Goal: Information Seeking & Learning: Compare options

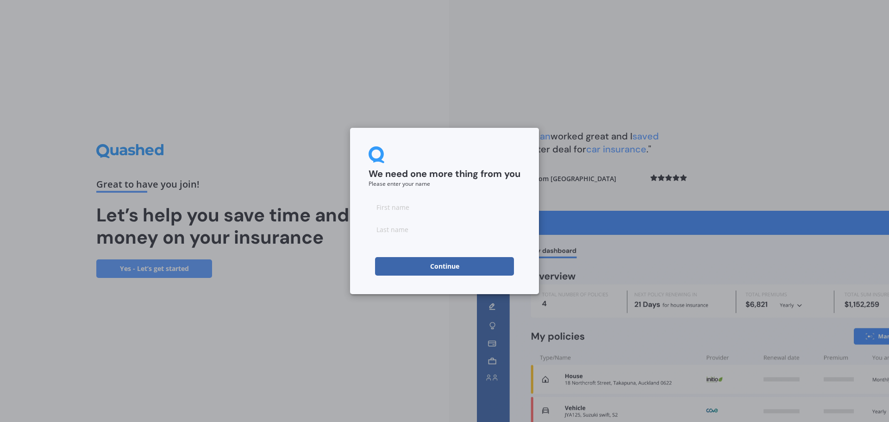
click at [407, 208] on input at bounding box center [444, 207] width 152 height 19
type input "[PERSON_NAME]"
click at [444, 265] on button "Continue" at bounding box center [444, 266] width 139 height 19
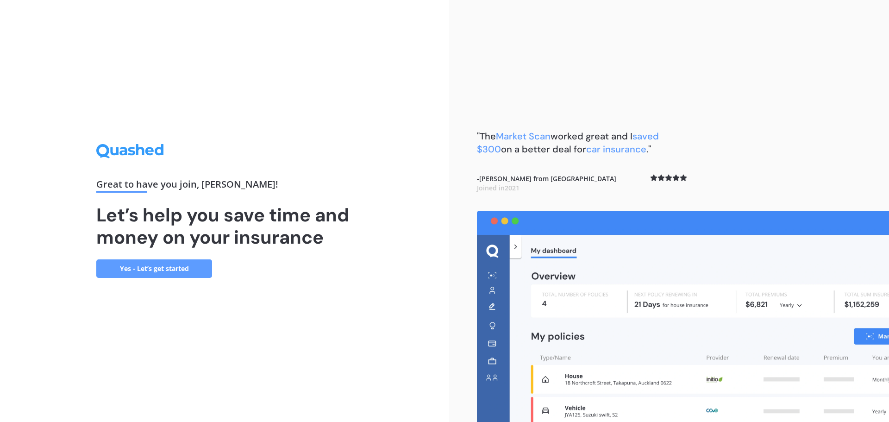
click at [128, 266] on link "Yes - Let’s get started" at bounding box center [154, 268] width 116 height 19
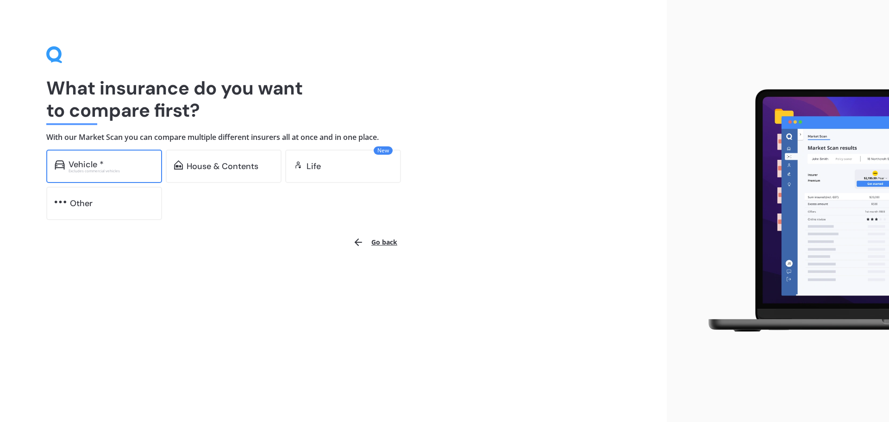
click at [137, 162] on div "Vehicle *" at bounding box center [111, 164] width 85 height 9
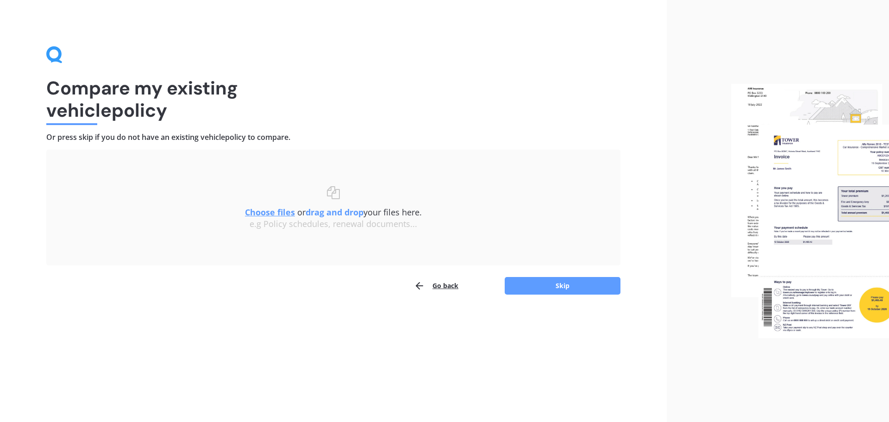
click at [276, 215] on u "Choose files" at bounding box center [270, 211] width 50 height 11
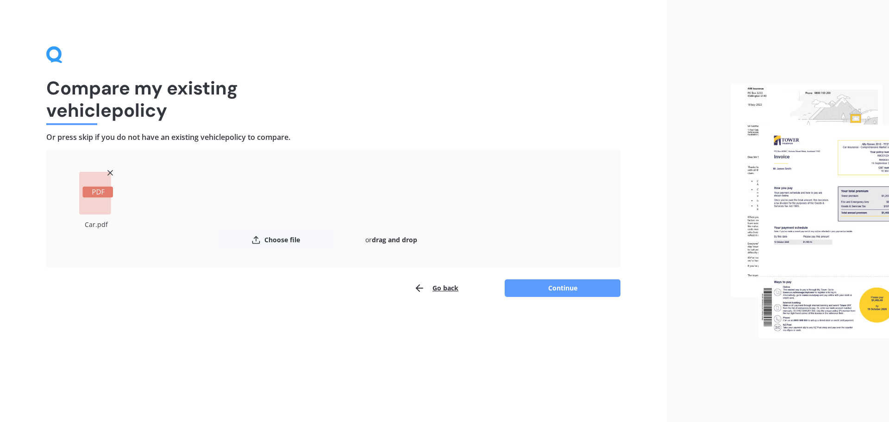
click at [563, 290] on button "Continue" at bounding box center [562, 288] width 116 height 18
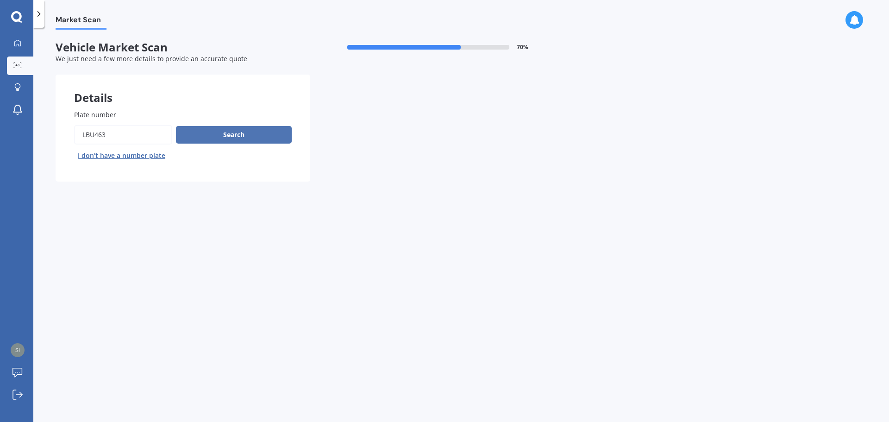
click at [247, 134] on button "Search" at bounding box center [234, 135] width 116 height 18
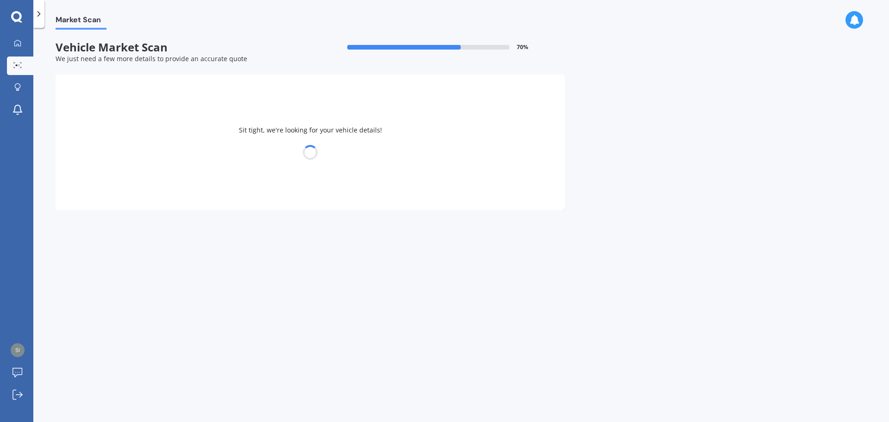
select select "FORD"
select select "ESCAPE"
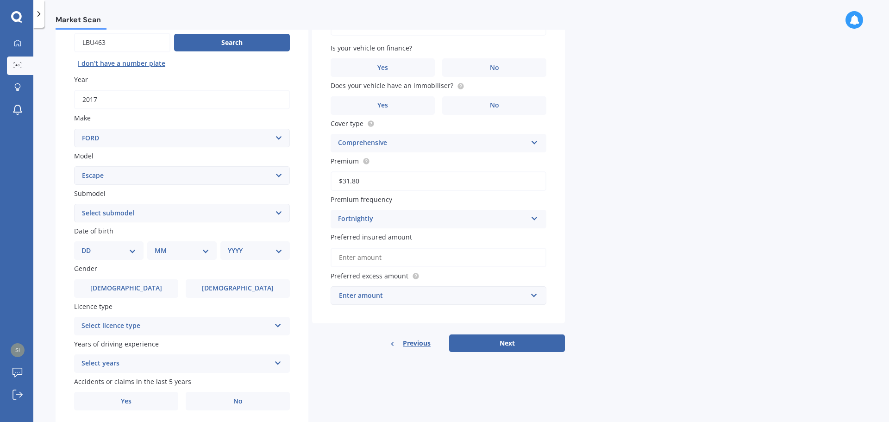
scroll to position [93, 0]
click at [169, 209] on select "Select submodel 3.0 V6 4 cyl All others Ambiente EcoBoost Hybrid ST-LINE 2.0P/4…" at bounding box center [182, 212] width 216 height 19
select select "TREND ECOBOOST"
click at [74, 203] on select "Select submodel 3.0 V6 4 cyl All others Ambiente EcoBoost Hybrid ST-LINE 2.0P/4…" at bounding box center [182, 212] width 216 height 19
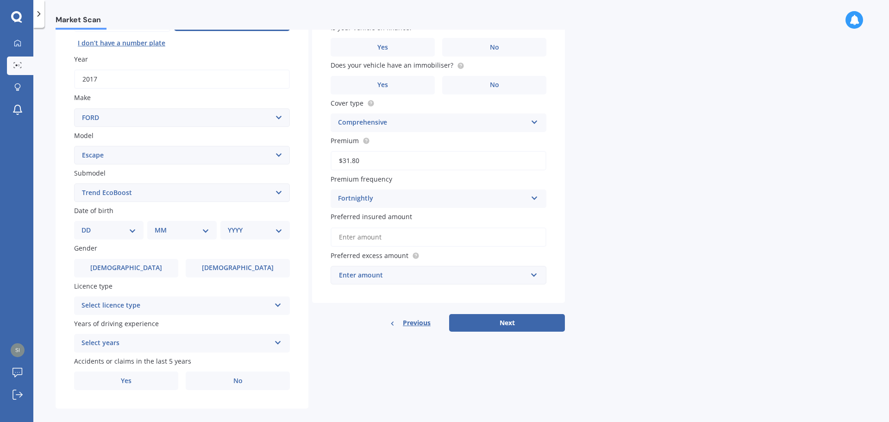
scroll to position [123, 0]
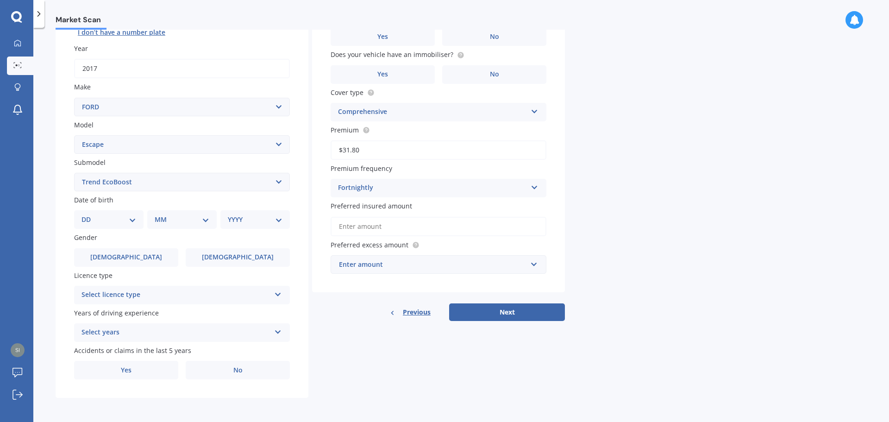
click at [129, 220] on select "DD 01 02 03 04 05 06 07 08 09 10 11 12 13 14 15 16 17 18 19 20 21 22 23 24 25 2…" at bounding box center [108, 219] width 55 height 10
select select "14"
click at [89, 214] on select "DD 01 02 03 04 05 06 07 08 09 10 11 12 13 14 15 16 17 18 19 20 21 22 23 24 25 2…" at bounding box center [108, 219] width 55 height 10
click at [187, 220] on select "MM 01 02 03 04 05 06 07 08 09 10 11 12" at bounding box center [183, 219] width 51 height 10
select select "10"
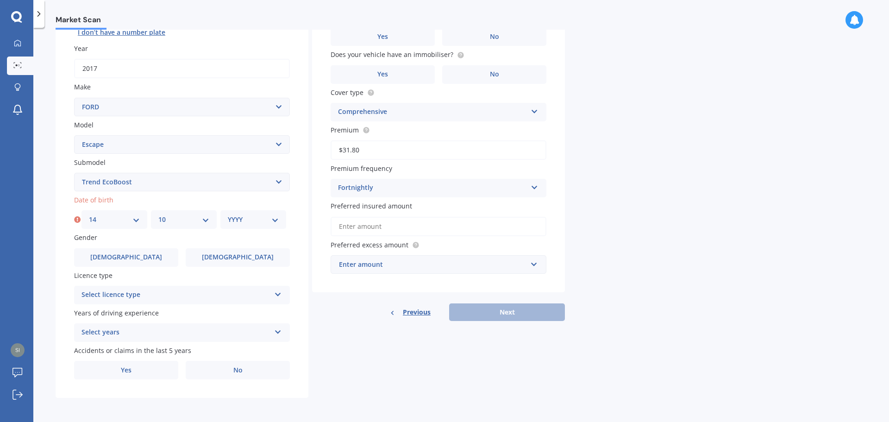
click at [158, 214] on select "MM 01 02 03 04 05 06 07 08 09 10 11 12" at bounding box center [183, 219] width 51 height 10
click at [140, 217] on div "DD 01 02 03 04 05 06 07 08 09 10 11 12 13 14 15 16 17 18 19 20 21 22 23 24 25 2…" at bounding box center [114, 219] width 66 height 19
click at [130, 218] on select "DD 01 02 03 04 05 06 07 08 09 10 11 12 13 14 15 16 17 18 19 20 21 22 23 24 25 2…" at bounding box center [114, 219] width 51 height 10
select select "28"
click at [89, 214] on select "DD 01 02 03 04 05 06 07 08 09 10 11 12 13 14 15 16 17 18 19 20 21 22 23 24 25 2…" at bounding box center [114, 219] width 51 height 10
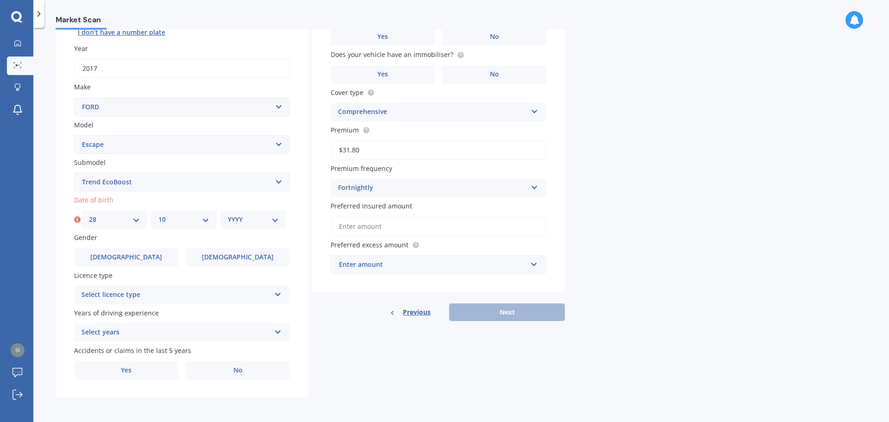
click at [252, 221] on select "YYYY 2025 2024 2023 2022 2021 2020 2019 2018 2017 2016 2015 2014 2013 2012 2011…" at bounding box center [253, 219] width 51 height 10
select select "1981"
click at [228, 214] on select "YYYY 2025 2024 2023 2022 2021 2020 2019 2018 2017 2016 2015 2014 2013 2012 2011…" at bounding box center [253, 219] width 51 height 10
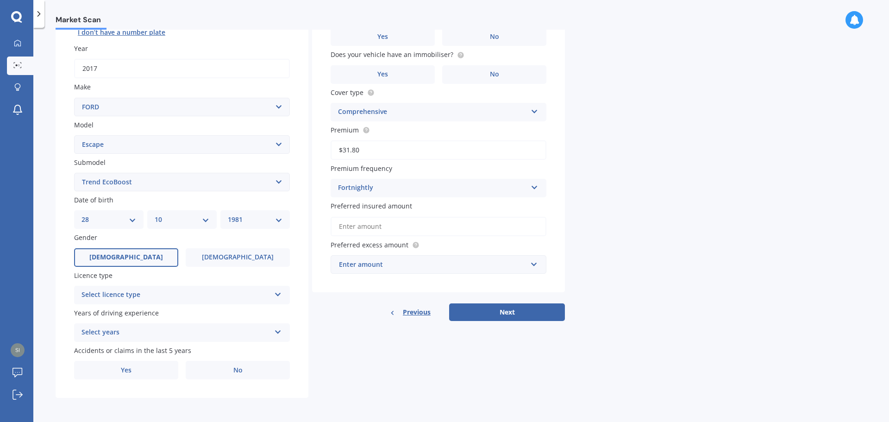
click at [133, 258] on span "[DEMOGRAPHIC_DATA]" at bounding box center [126, 257] width 74 height 8
click at [0, 0] on input "[DEMOGRAPHIC_DATA]" at bounding box center [0, 0] width 0 height 0
click at [141, 298] on div "Select licence type" at bounding box center [175, 294] width 189 height 11
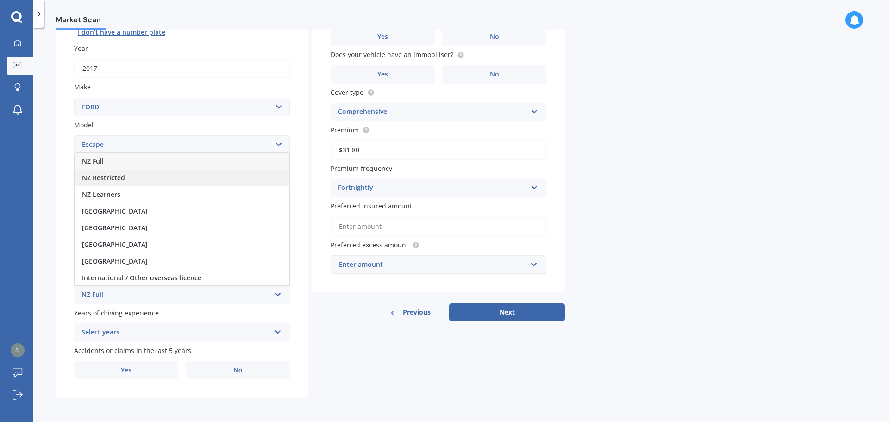
click at [105, 177] on span "NZ Restricted" at bounding box center [103, 177] width 43 height 9
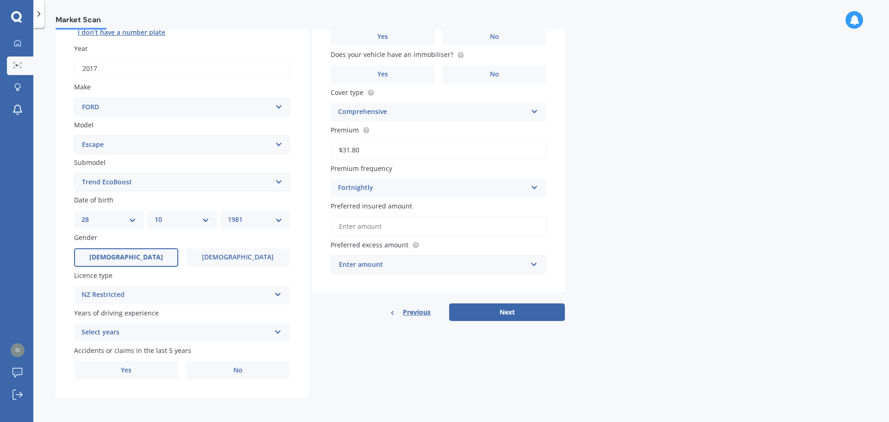
click at [135, 328] on div "Select years" at bounding box center [175, 332] width 189 height 11
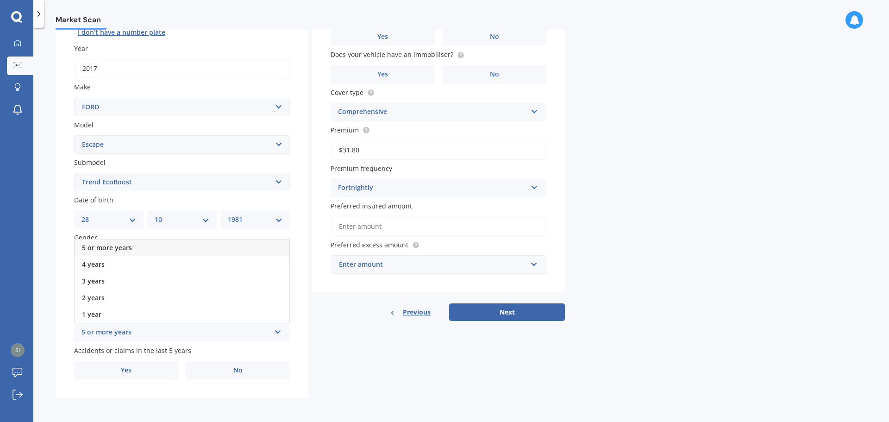
drag, startPoint x: 94, startPoint y: 249, endPoint x: 95, endPoint y: 255, distance: 5.7
click at [94, 249] on span "5 or more years" at bounding box center [107, 247] width 50 height 9
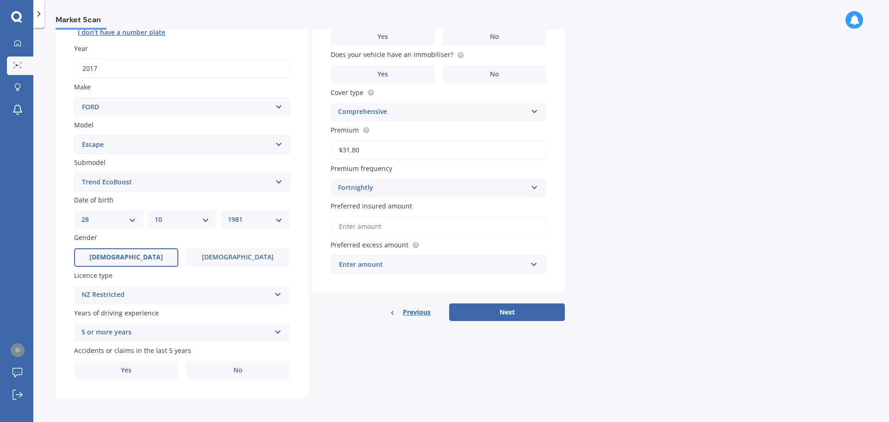
drag, startPoint x: 224, startPoint y: 372, endPoint x: 191, endPoint y: 389, distance: 37.5
click at [225, 372] on label "No" at bounding box center [238, 370] width 104 height 19
click at [0, 0] on input "No" at bounding box center [0, 0] width 0 height 0
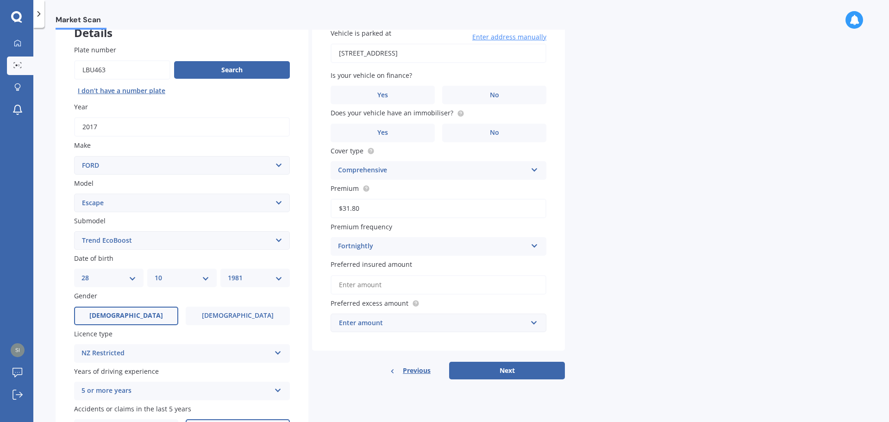
scroll to position [0, 0]
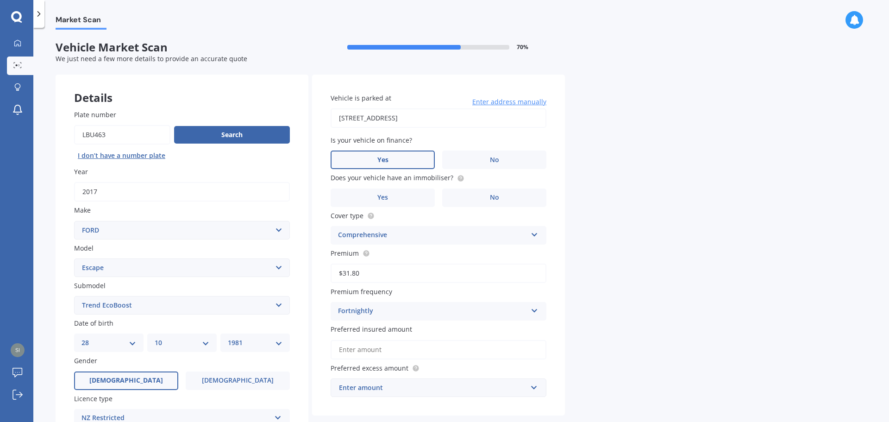
click at [381, 155] on label "Yes" at bounding box center [382, 159] width 104 height 19
click at [0, 0] on input "Yes" at bounding box center [0, 0] width 0 height 0
click at [496, 200] on span "No" at bounding box center [494, 197] width 9 height 8
click at [0, 0] on input "No" at bounding box center [0, 0] width 0 height 0
click at [463, 235] on div "Comprehensive" at bounding box center [432, 235] width 189 height 11
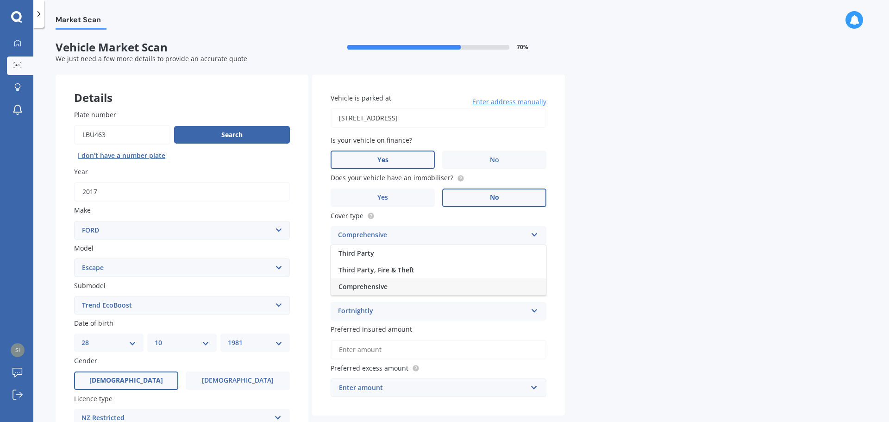
click at [463, 235] on div "Comprehensive" at bounding box center [432, 235] width 189 height 11
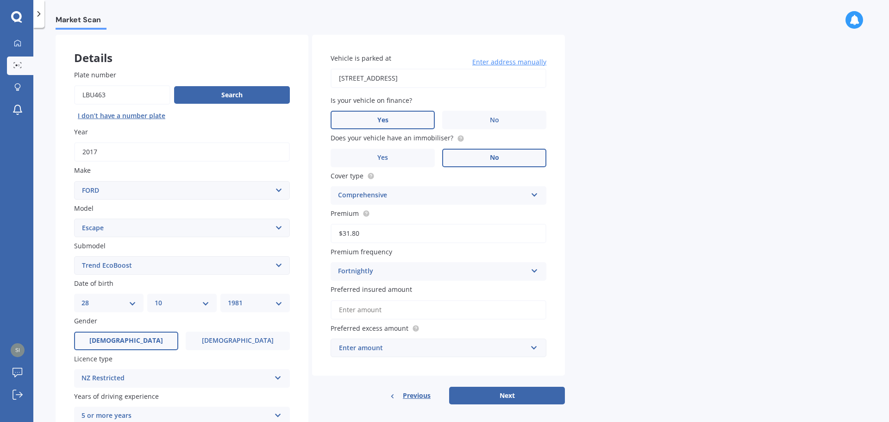
scroll to position [123, 0]
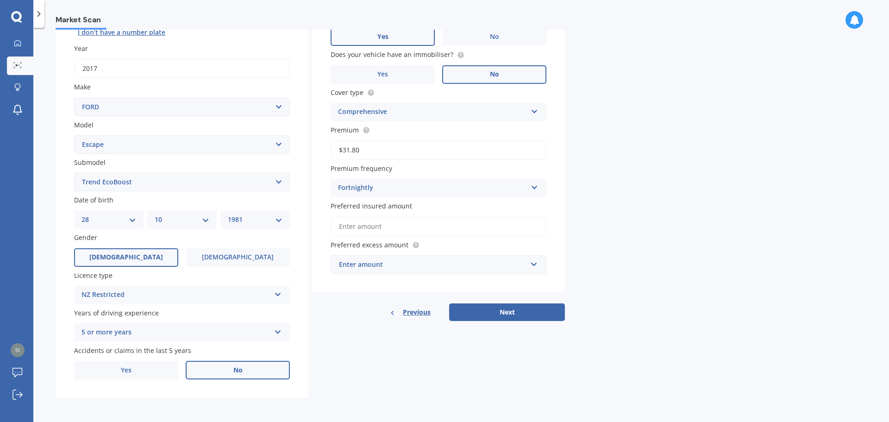
click at [380, 221] on input "Preferred insured amount" at bounding box center [438, 226] width 216 height 19
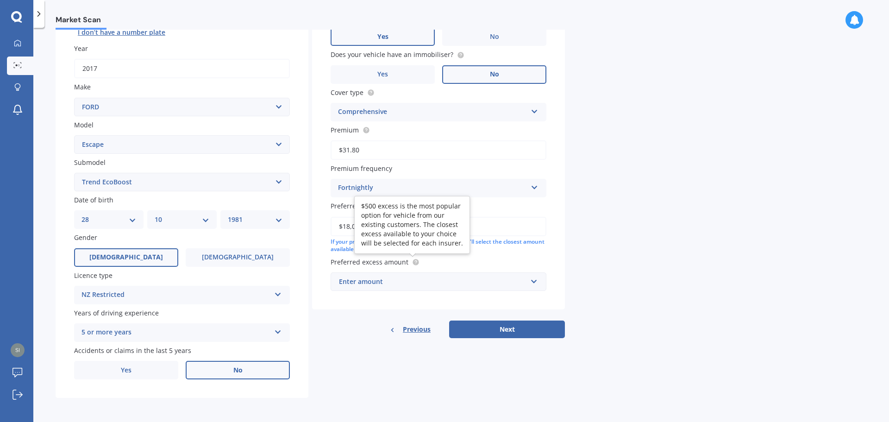
type input "$18,000"
click at [405, 271] on div "Preferred excess amount Enter amount $100 $400 $500 $750 $1,000 $1,500 $2,000" at bounding box center [438, 274] width 216 height 34
click at [537, 281] on input "text" at bounding box center [434, 282] width 207 height 18
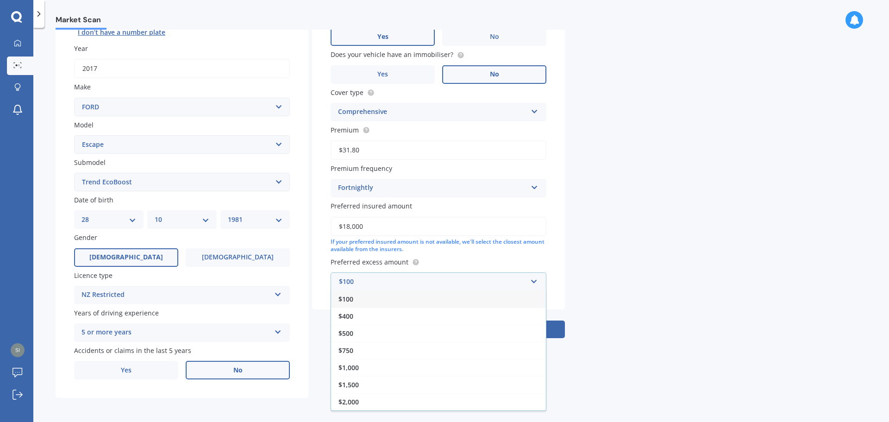
click at [351, 299] on span "$100" at bounding box center [345, 298] width 15 height 9
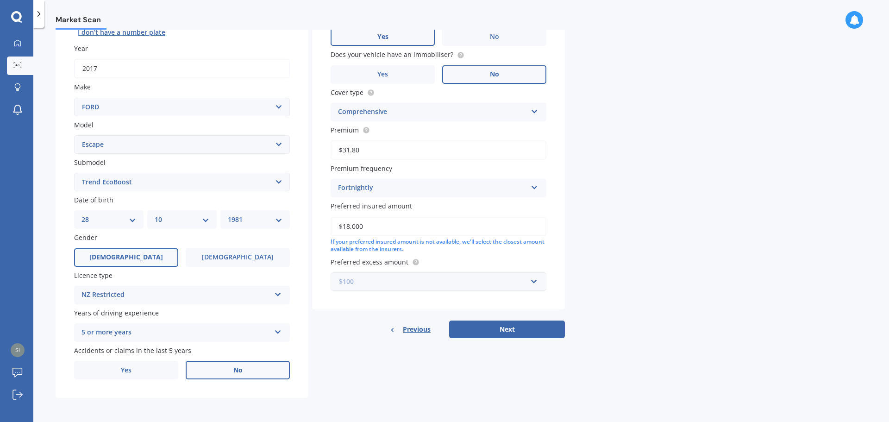
click at [533, 282] on input "text" at bounding box center [434, 282] width 207 height 18
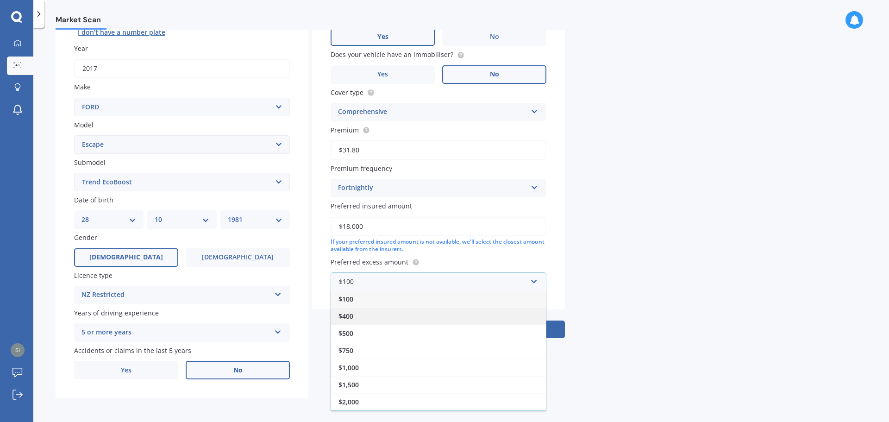
click at [358, 313] on div "$400" at bounding box center [438, 315] width 215 height 17
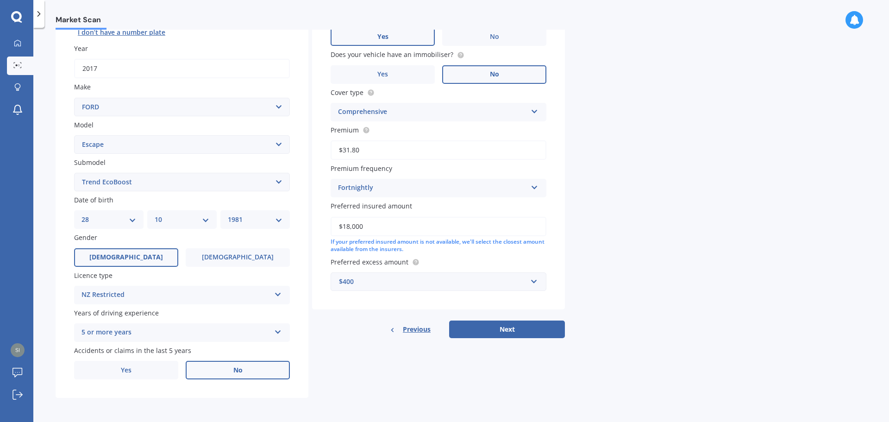
click at [592, 290] on div "Market Scan Vehicle Market Scan 70 % We just need a few more details to provide…" at bounding box center [460, 227] width 855 height 394
click at [507, 329] on button "Next" at bounding box center [507, 329] width 116 height 18
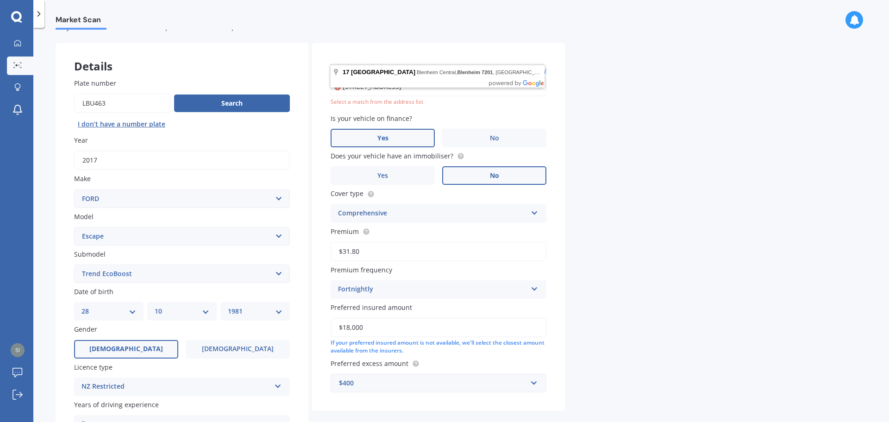
scroll to position [0, 0]
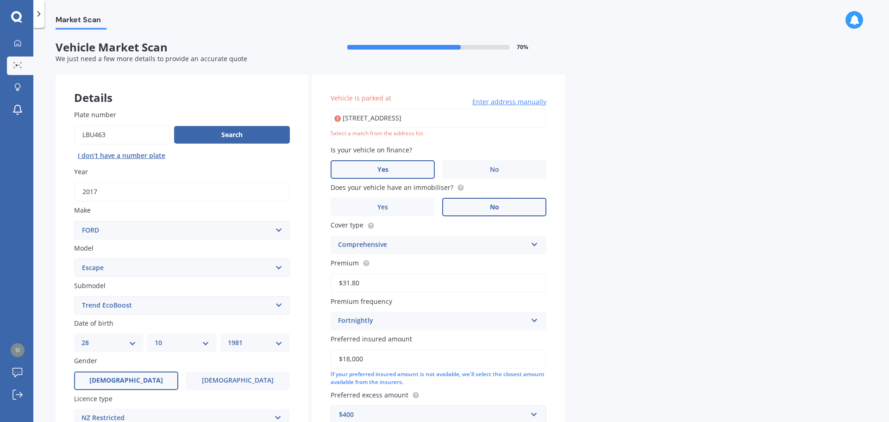
type input "[STREET_ADDRESS]"
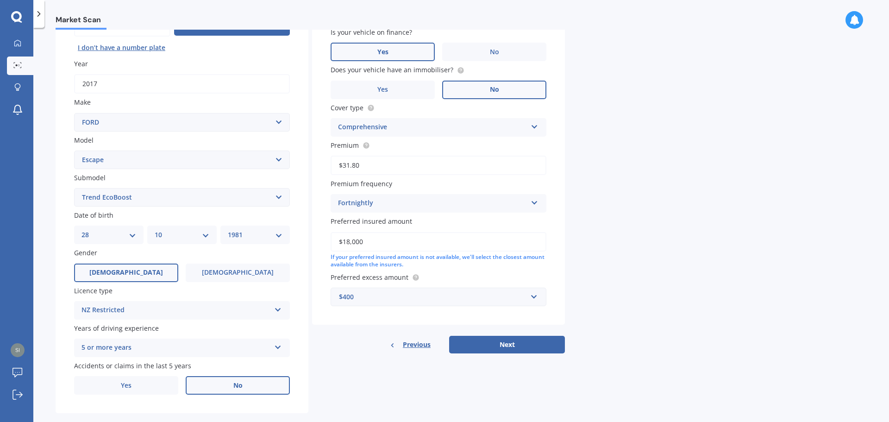
scroll to position [123, 0]
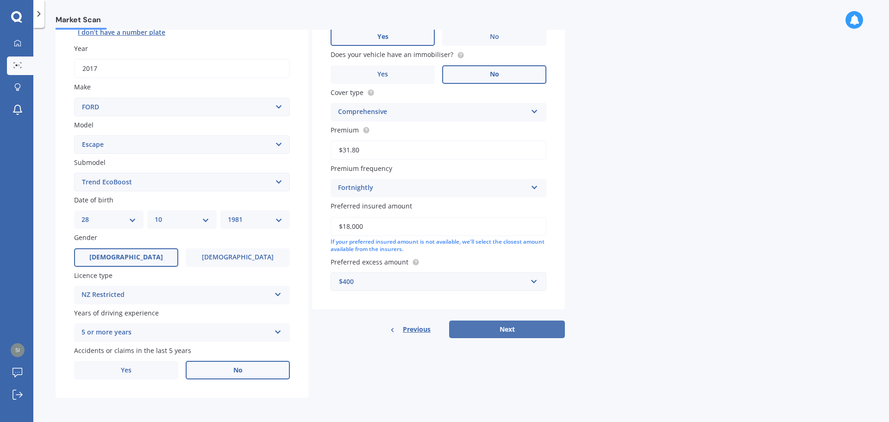
click at [492, 331] on button "Next" at bounding box center [507, 329] width 116 height 18
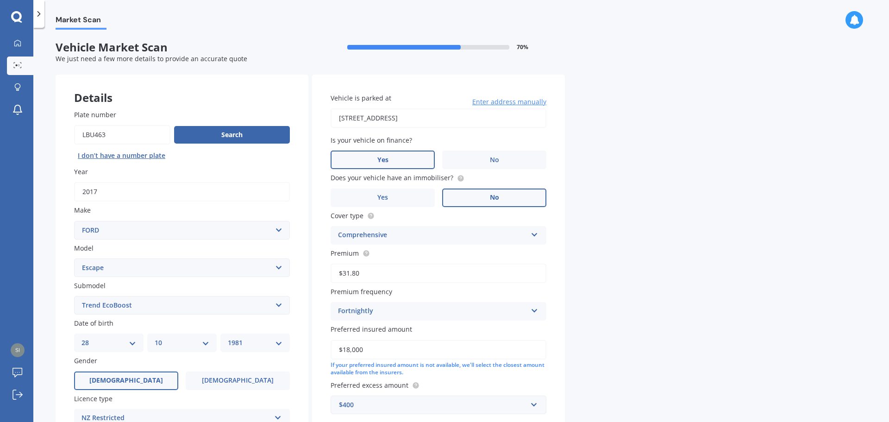
select select "28"
select select "10"
select select "1981"
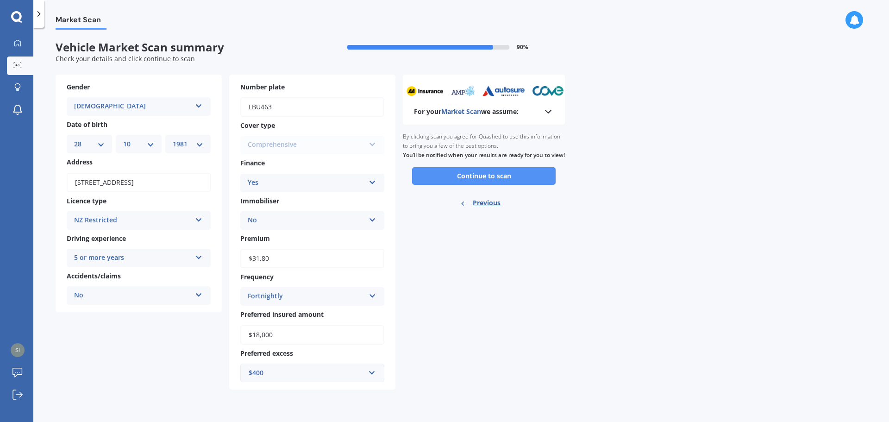
click at [506, 185] on button "Continue to scan" at bounding box center [483, 176] width 143 height 18
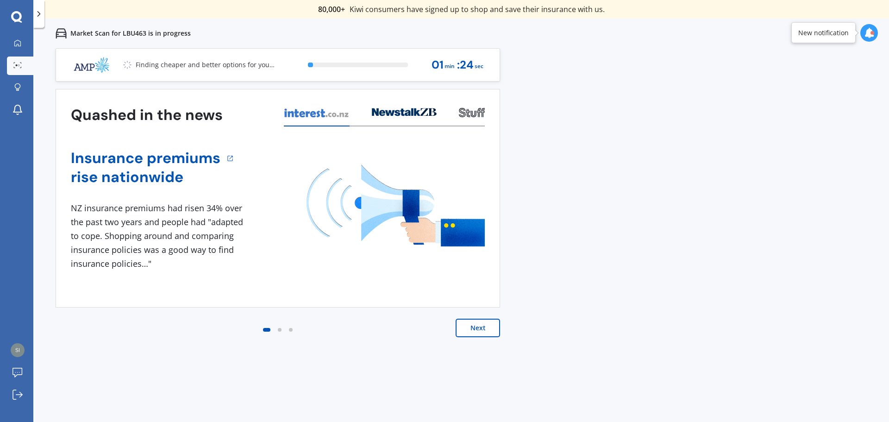
click at [478, 328] on button "Next" at bounding box center [477, 327] width 44 height 19
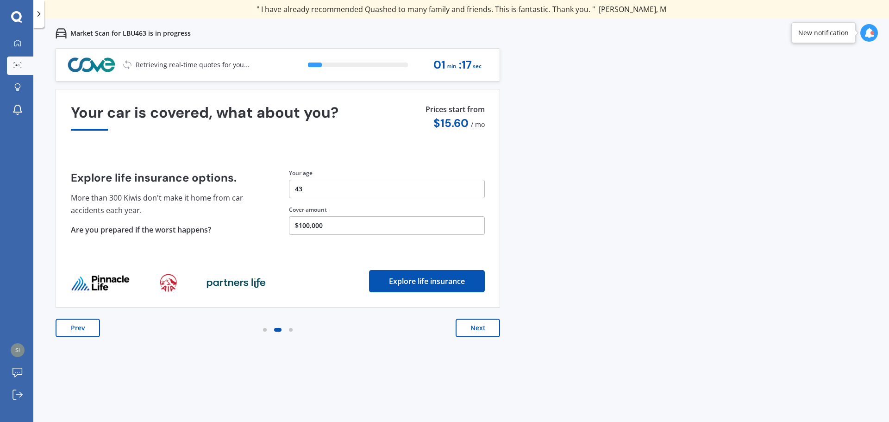
click at [476, 326] on button "Next" at bounding box center [477, 327] width 44 height 19
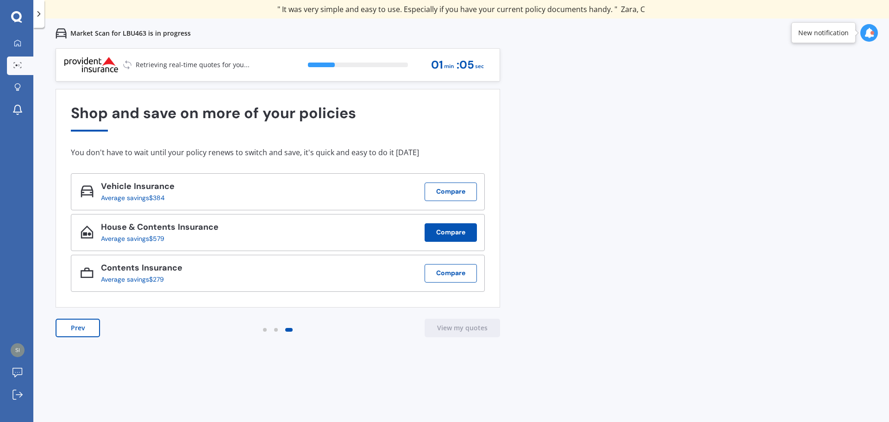
click at [447, 234] on button "Compare" at bounding box center [450, 232] width 52 height 19
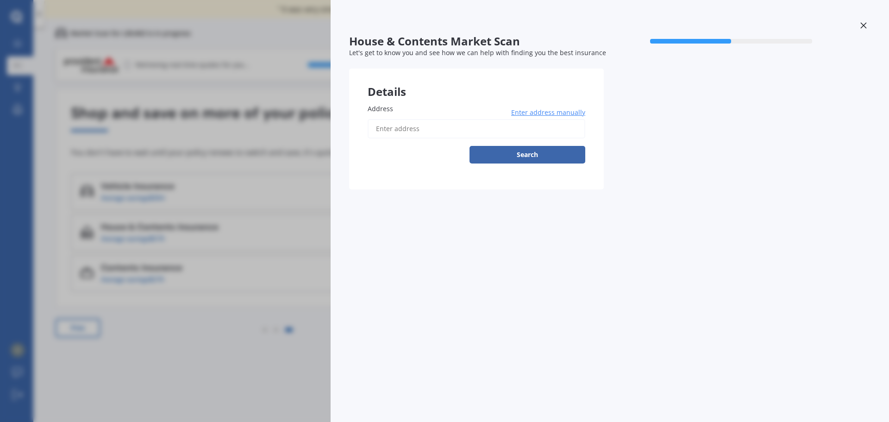
click at [428, 125] on input "Address" at bounding box center [476, 128] width 218 height 19
type input "[STREET_ADDRESS]"
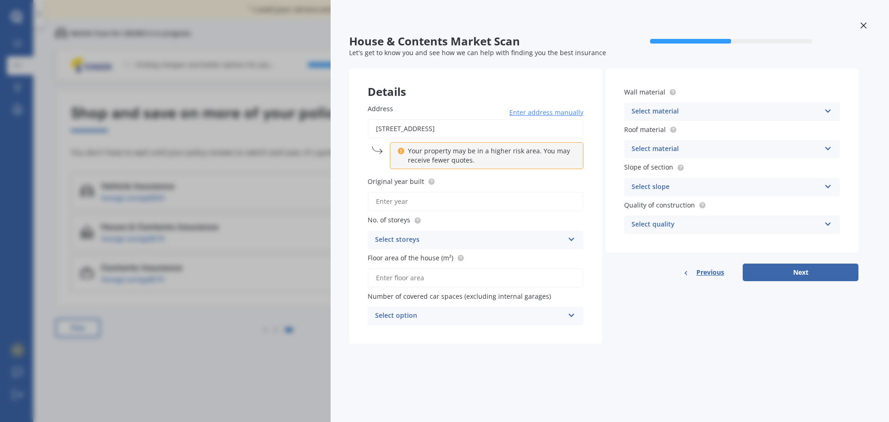
click at [411, 200] on input "Original year built" at bounding box center [475, 201] width 216 height 19
click at [454, 241] on div "Select storeys" at bounding box center [469, 239] width 189 height 11
click at [392, 256] on div "1" at bounding box center [475, 257] width 215 height 17
click at [460, 313] on div "Select option" at bounding box center [469, 315] width 189 height 11
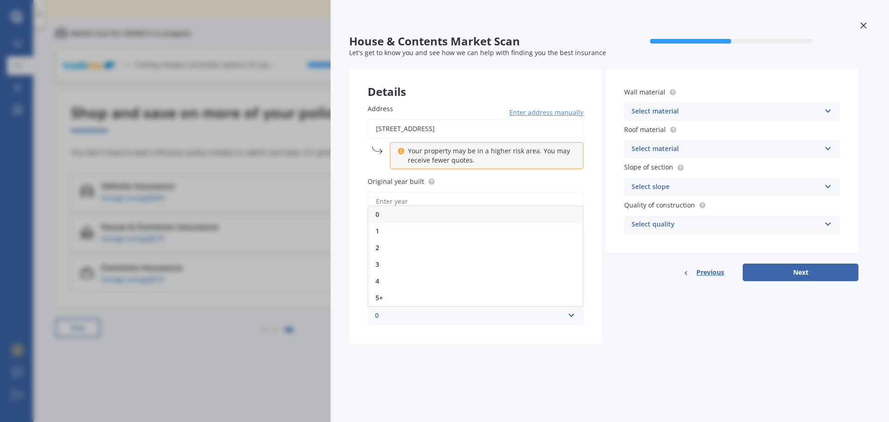
click at [449, 312] on div "0" at bounding box center [469, 315] width 189 height 11
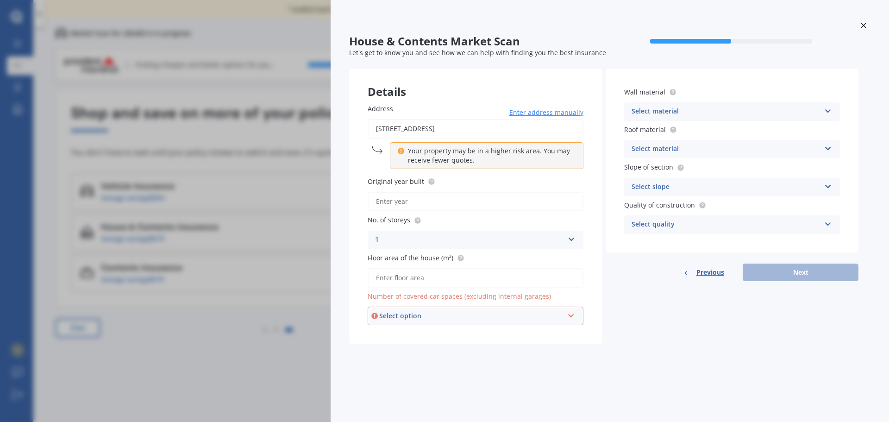
click at [489, 313] on div "Select option" at bounding box center [471, 316] width 184 height 10
click at [489, 313] on div "0" at bounding box center [471, 316] width 184 height 10
click at [489, 313] on div "Select option" at bounding box center [471, 316] width 184 height 10
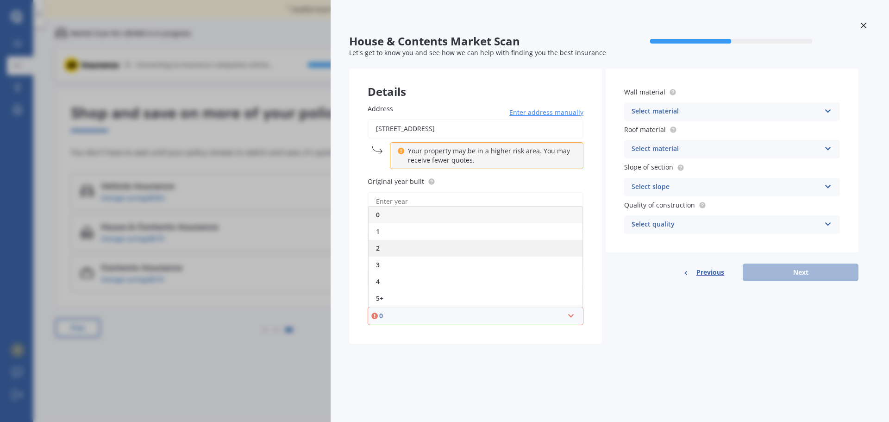
click at [382, 247] on div "2" at bounding box center [475, 248] width 214 height 17
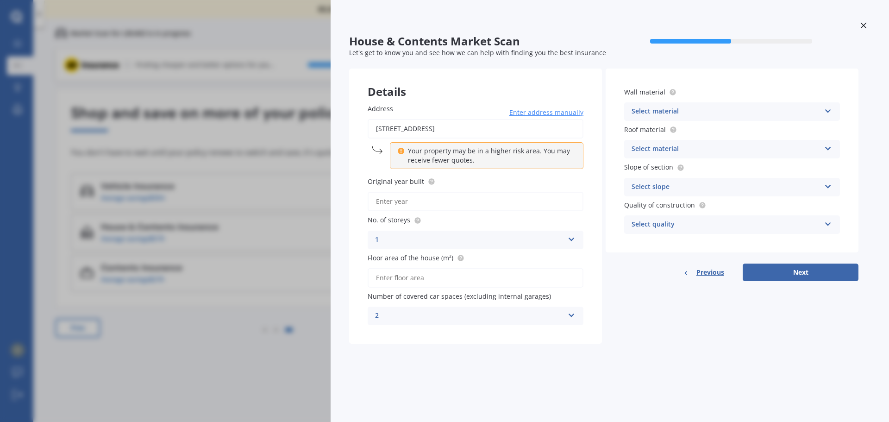
click at [833, 110] on div "Select material Artificial weatherboard/plank cladding Blockwork Brick veneer D…" at bounding box center [732, 111] width 216 height 19
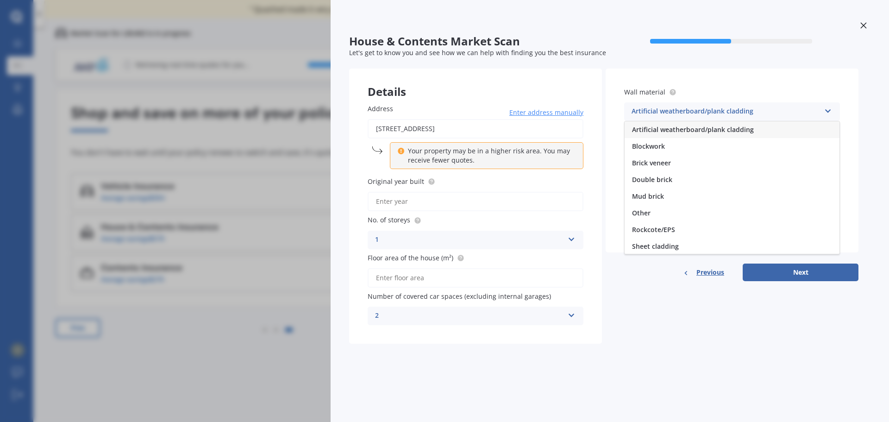
click at [833, 110] on div "Artificial weatherboard/plank cladding Artificial weatherboard/plank cladding B…" at bounding box center [732, 111] width 216 height 19
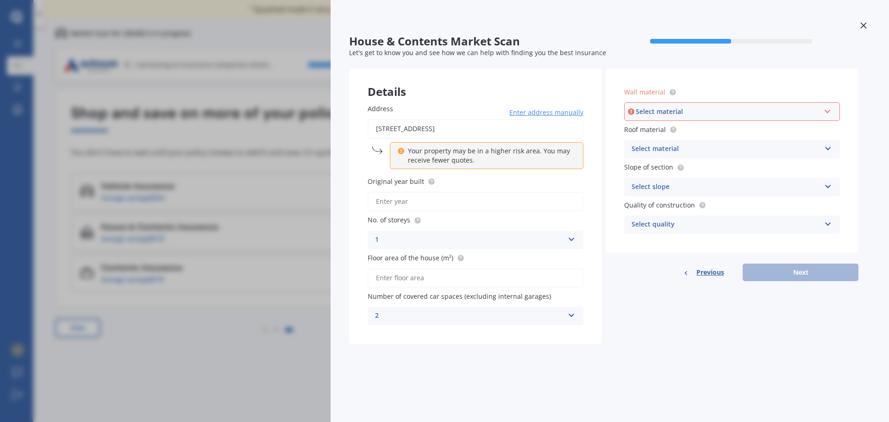
click at [716, 150] on div "Select material" at bounding box center [725, 148] width 189 height 11
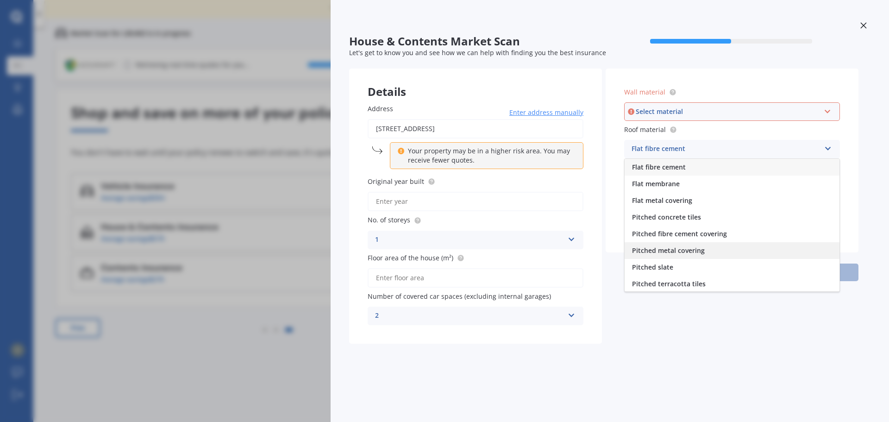
click at [667, 249] on span "Pitched metal covering" at bounding box center [668, 250] width 73 height 9
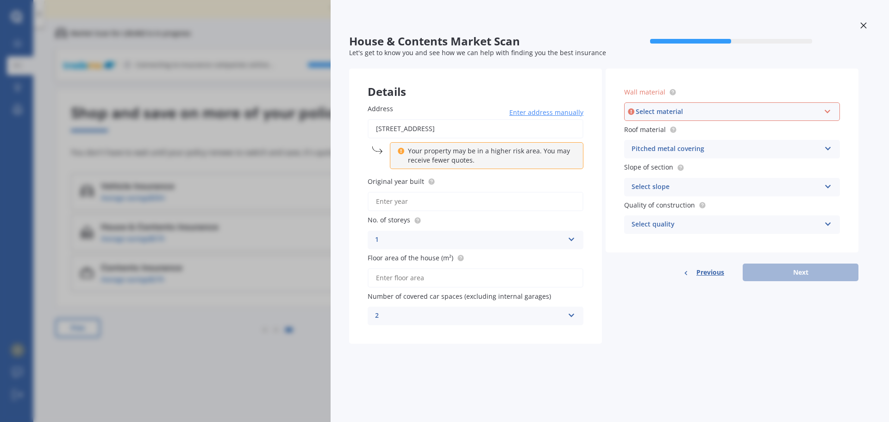
click at [672, 189] on div "Select slope" at bounding box center [725, 186] width 189 height 11
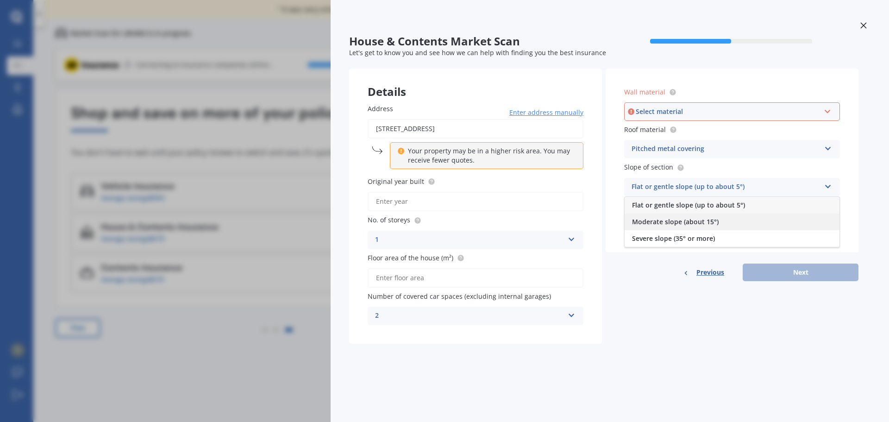
click at [652, 225] on span "Moderate slope (about 15°)" at bounding box center [675, 221] width 87 height 9
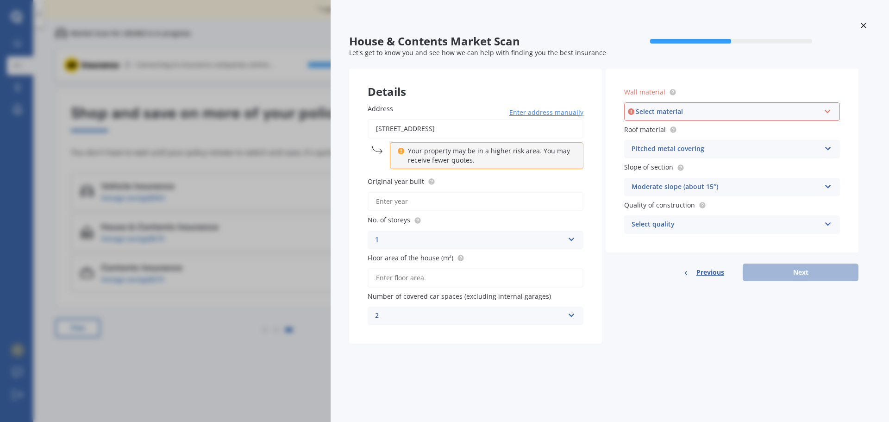
click at [661, 225] on div "Select quality" at bounding box center [725, 224] width 189 height 11
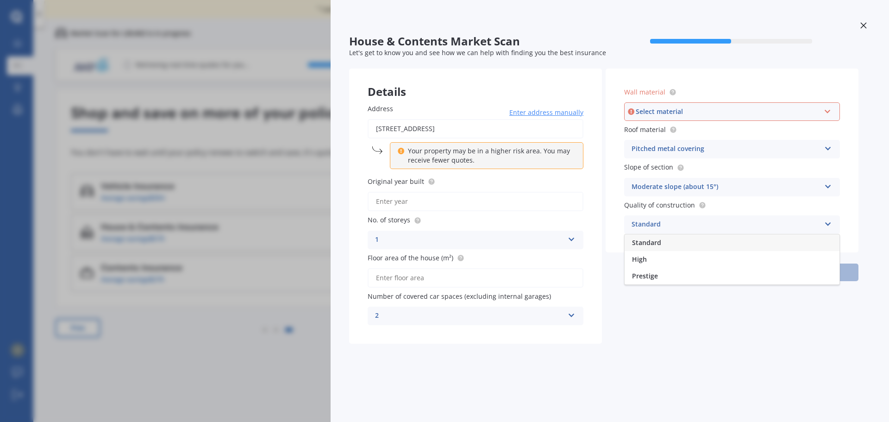
click at [650, 236] on div "Standard" at bounding box center [731, 242] width 215 height 17
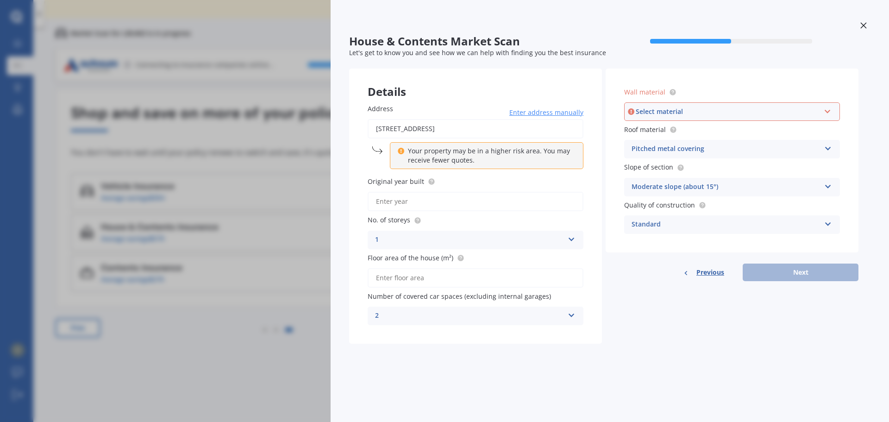
click at [688, 108] on div "Select material" at bounding box center [727, 111] width 184 height 10
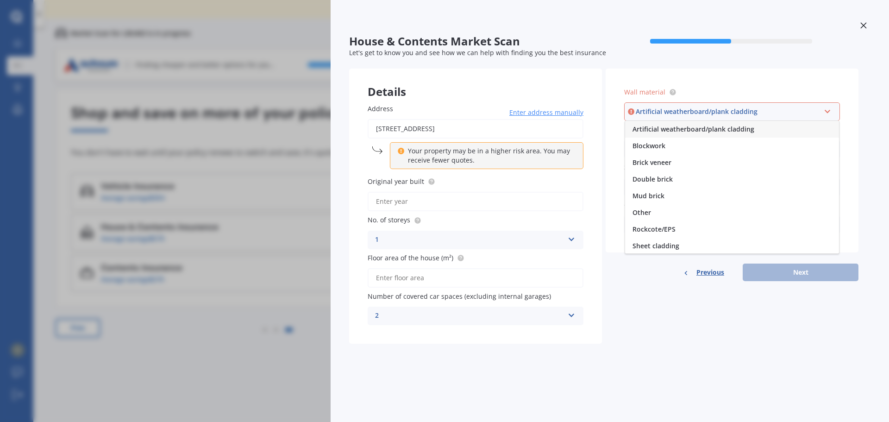
click at [699, 129] on span "Artificial weatherboard/plank cladding" at bounding box center [693, 129] width 122 height 9
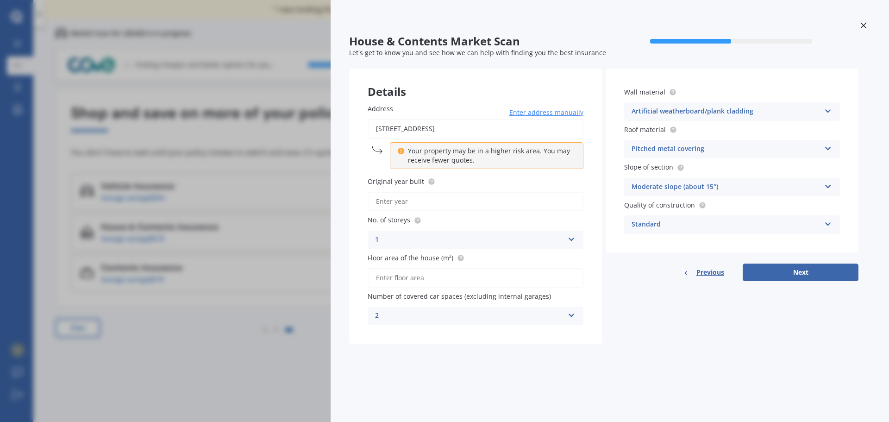
click at [720, 115] on div "Artificial weatherboard/plank cladding" at bounding box center [725, 111] width 189 height 11
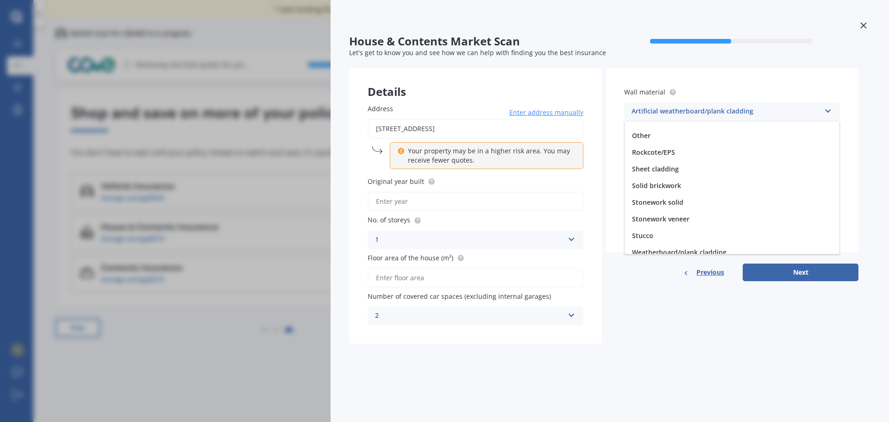
scroll to position [84, 0]
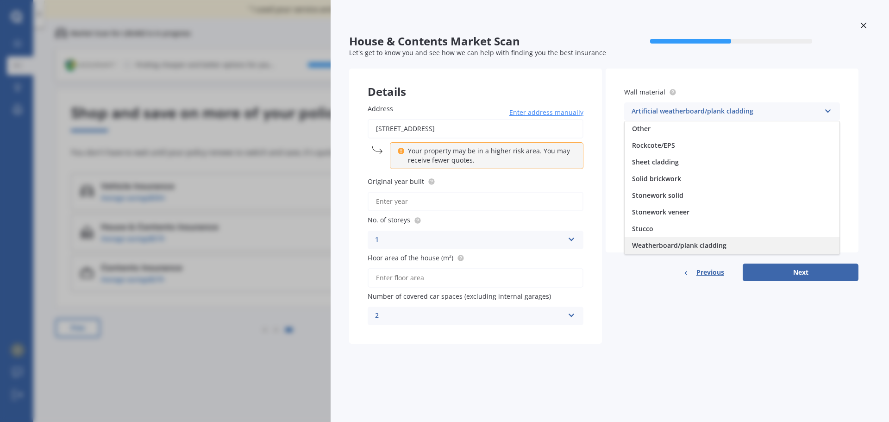
click at [669, 246] on span "Weatherboard/plank cladding" at bounding box center [679, 245] width 94 height 9
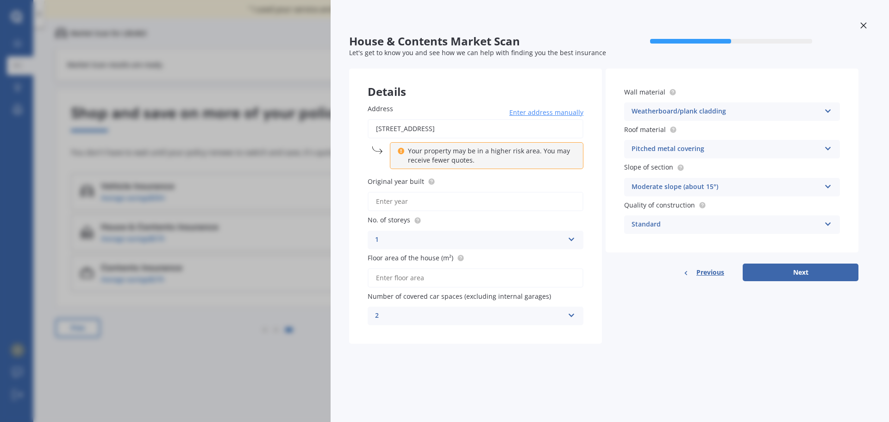
click at [413, 201] on input "Original year built" at bounding box center [475, 201] width 216 height 19
type input "1955"
click at [426, 284] on input "Floor area of the house (m²)" at bounding box center [475, 277] width 216 height 19
type input "90"
click at [648, 328] on div "Details Address [STREET_ADDRESS] Enter address manually Your property may be in…" at bounding box center [603, 206] width 509 height 275
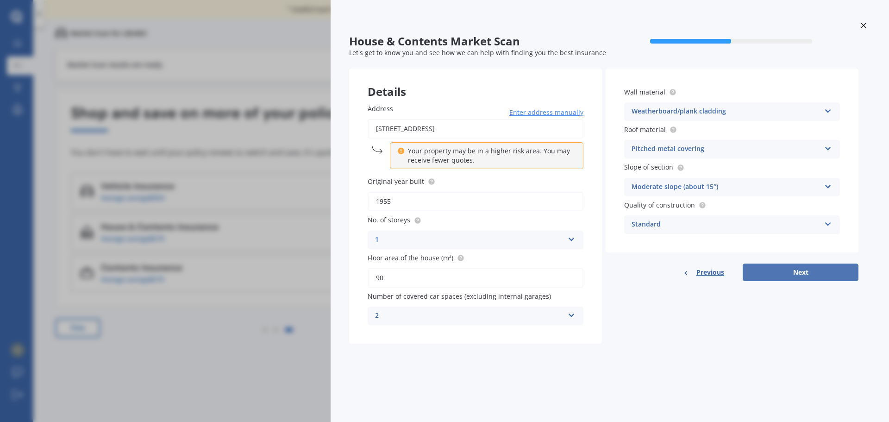
click at [810, 278] on button "Next" at bounding box center [800, 272] width 116 height 18
select select "28"
select select "10"
select select "1981"
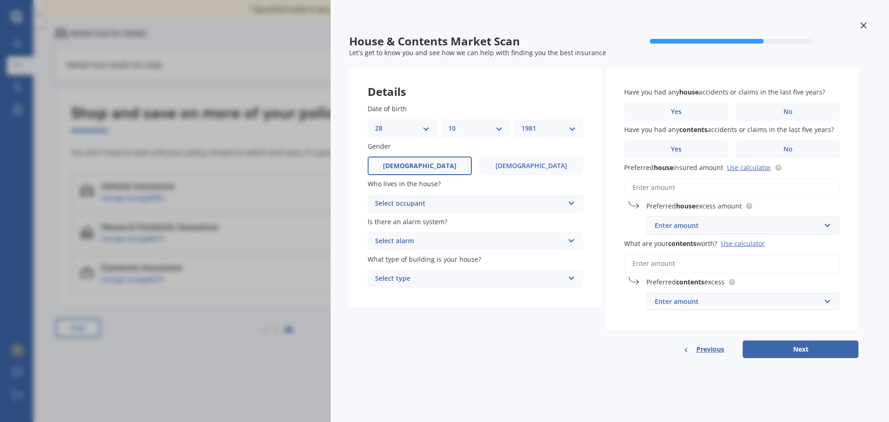
click at [480, 205] on div "Select occupant" at bounding box center [469, 203] width 189 height 11
click at [388, 224] on span "Owner" at bounding box center [385, 221] width 21 height 9
click at [461, 241] on div "Select alarm" at bounding box center [469, 241] width 189 height 11
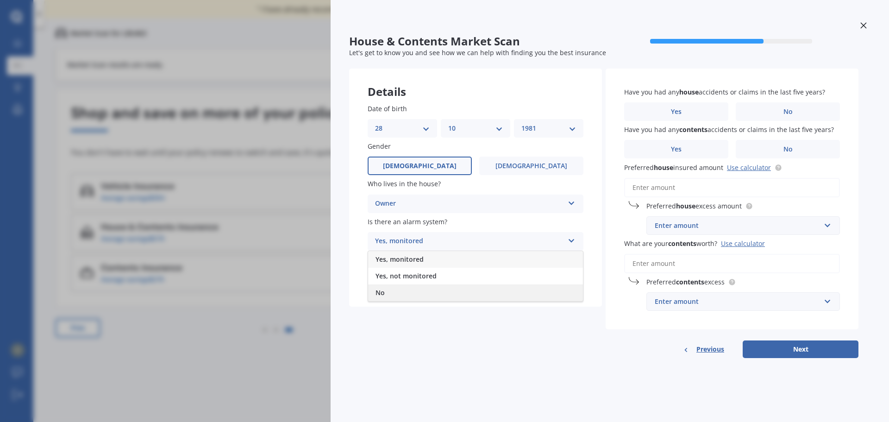
click at [416, 287] on div "No" at bounding box center [475, 292] width 215 height 17
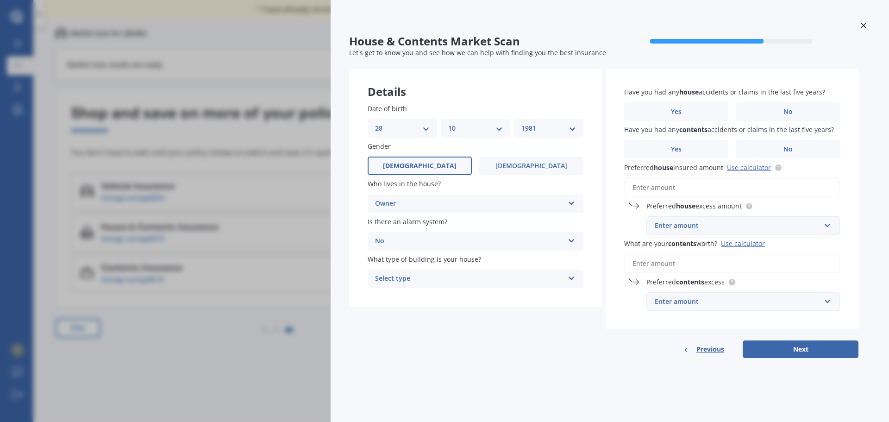
click at [434, 280] on div "Select type" at bounding box center [469, 278] width 189 height 11
click at [425, 297] on div "Freestanding" at bounding box center [475, 296] width 215 height 17
click at [794, 110] on label "No" at bounding box center [787, 111] width 104 height 19
click at [0, 0] on input "No" at bounding box center [0, 0] width 0 height 0
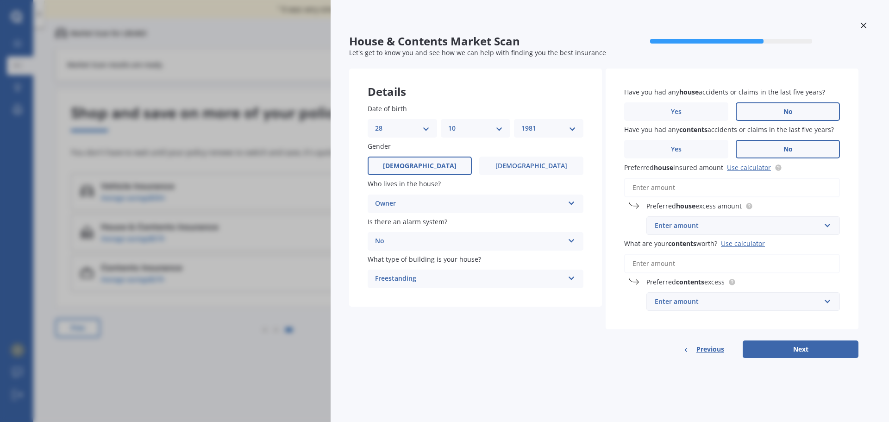
click at [760, 148] on label "No" at bounding box center [787, 149] width 104 height 19
click at [0, 0] on input "No" at bounding box center [0, 0] width 0 height 0
click at [656, 189] on input "Preferred house insured amount Use calculator" at bounding box center [732, 187] width 216 height 19
click at [644, 189] on input "Preferred house insured amount Use calculator" at bounding box center [732, 187] width 216 height 19
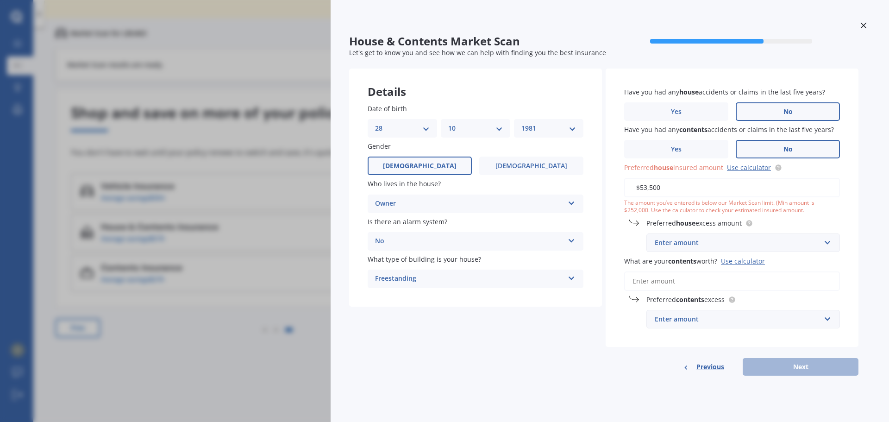
click at [699, 246] on div "Enter amount" at bounding box center [737, 242] width 166 height 10
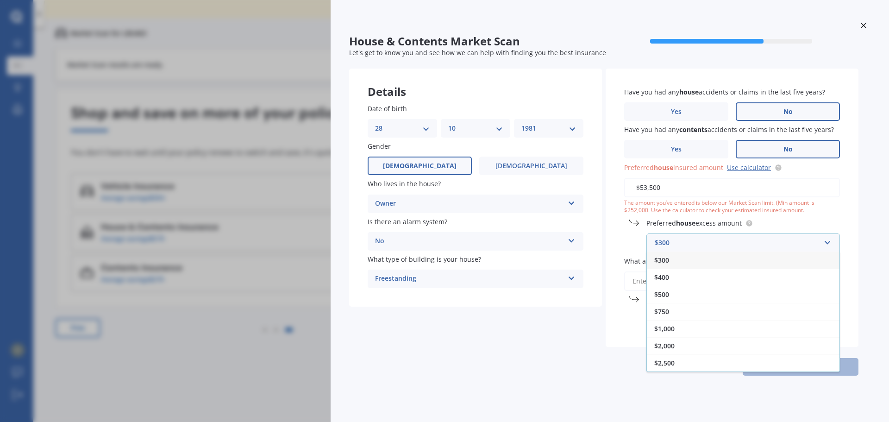
click at [666, 254] on div "$300" at bounding box center [743, 259] width 193 height 17
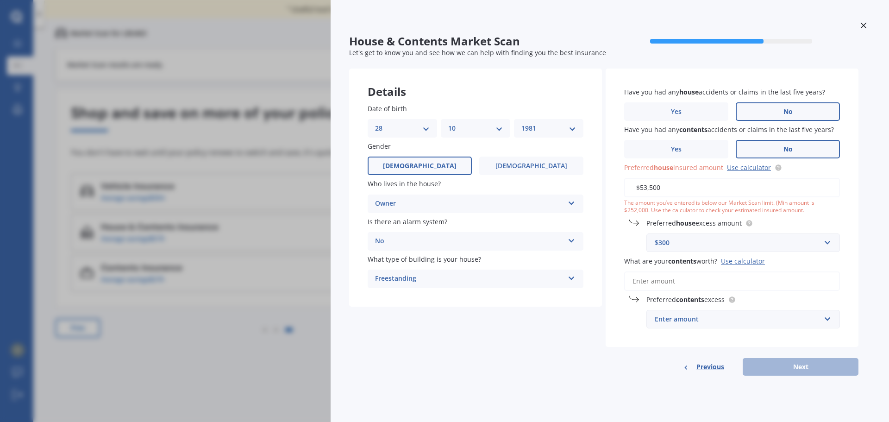
click at [647, 186] on input "$53,500" at bounding box center [732, 187] width 216 height 19
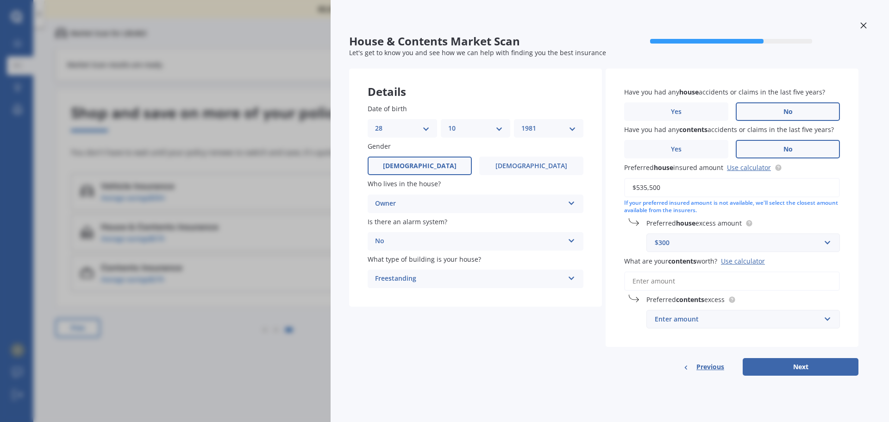
click at [653, 187] on input "$535,500" at bounding box center [732, 187] width 216 height 19
type input "$535,000"
click at [655, 281] on input "What are your contents worth? Use calculator" at bounding box center [732, 280] width 216 height 19
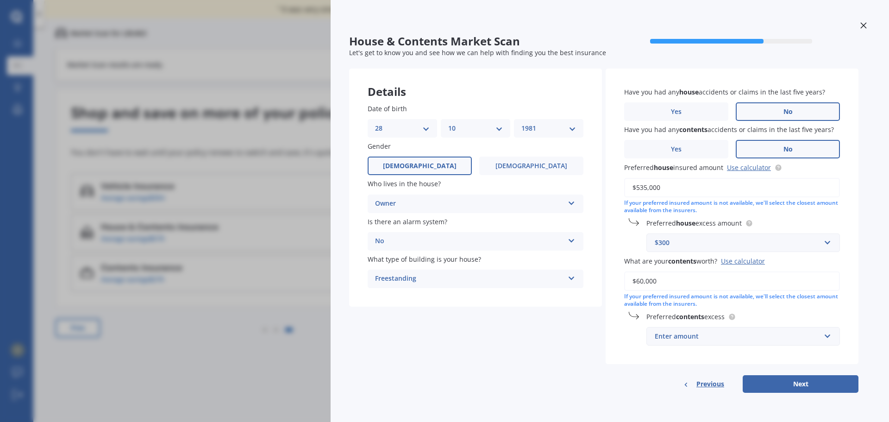
type input "$60,000"
click at [736, 337] on div "Enter amount" at bounding box center [737, 336] width 166 height 10
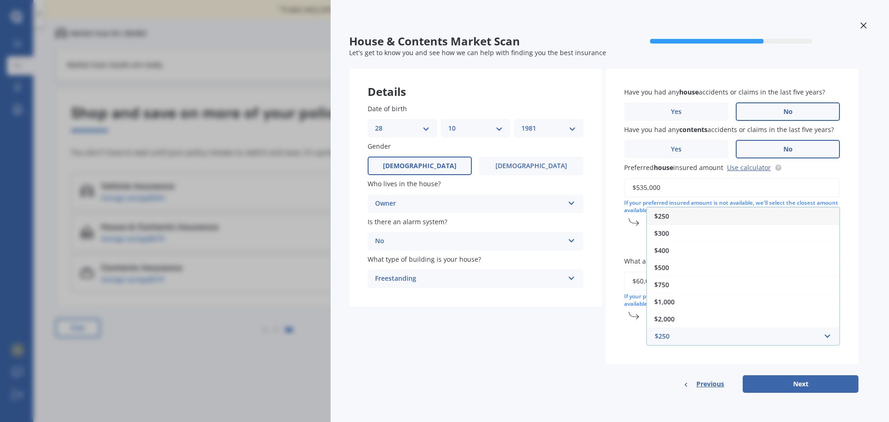
click at [673, 218] on div "$250" at bounding box center [743, 215] width 193 height 17
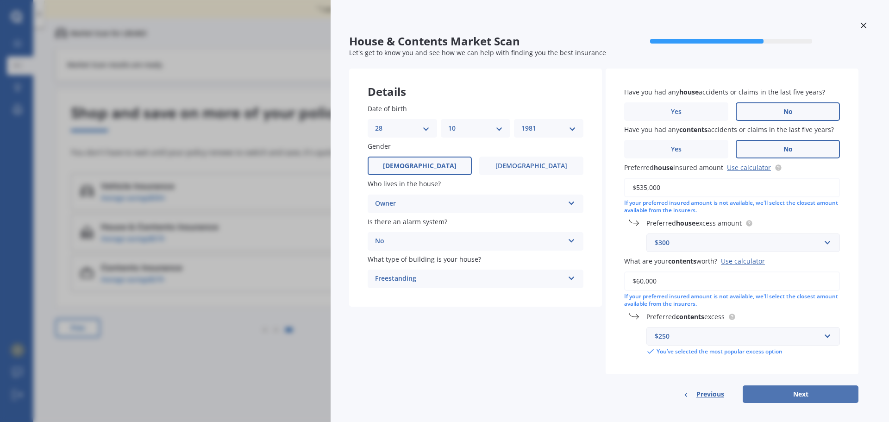
click at [792, 393] on button "Next" at bounding box center [800, 394] width 116 height 18
select select "28"
select select "10"
select select "1981"
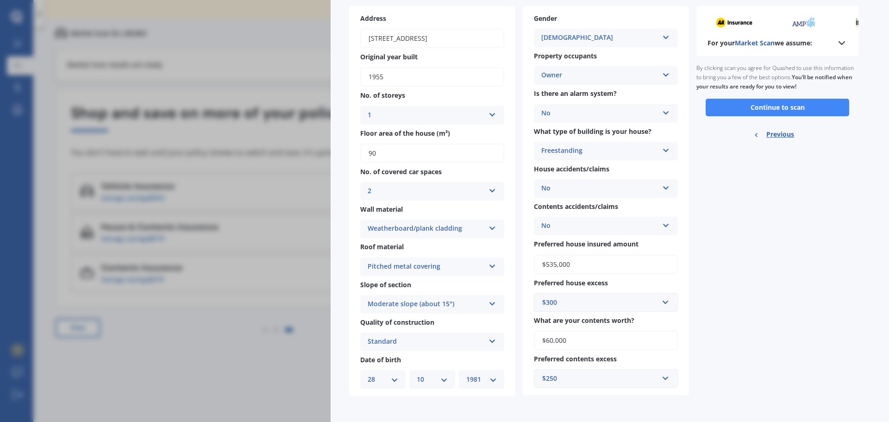
scroll to position [0, 0]
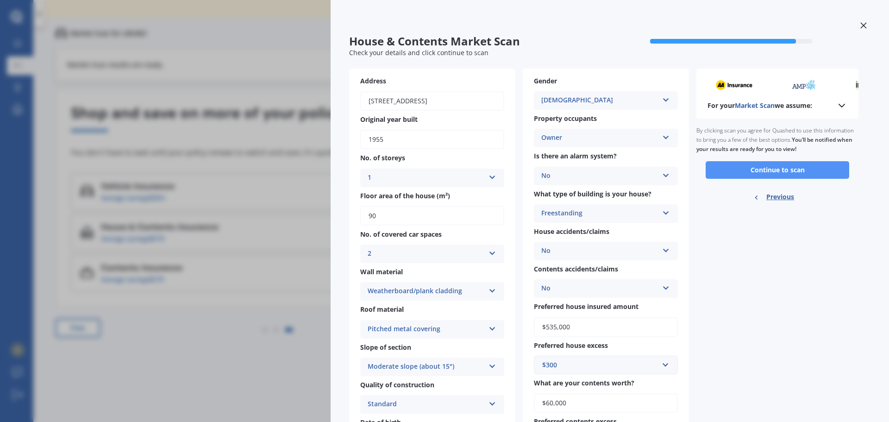
click at [785, 170] on button "Continue to scan" at bounding box center [776, 170] width 143 height 18
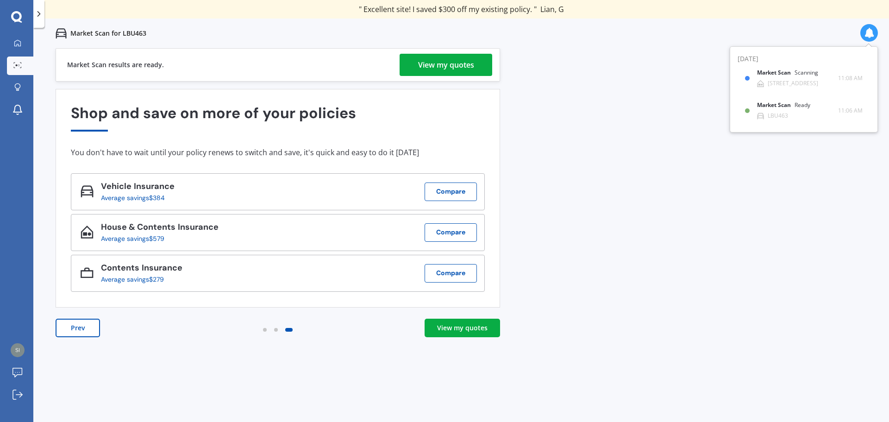
click at [448, 71] on div "View my quotes" at bounding box center [446, 65] width 56 height 22
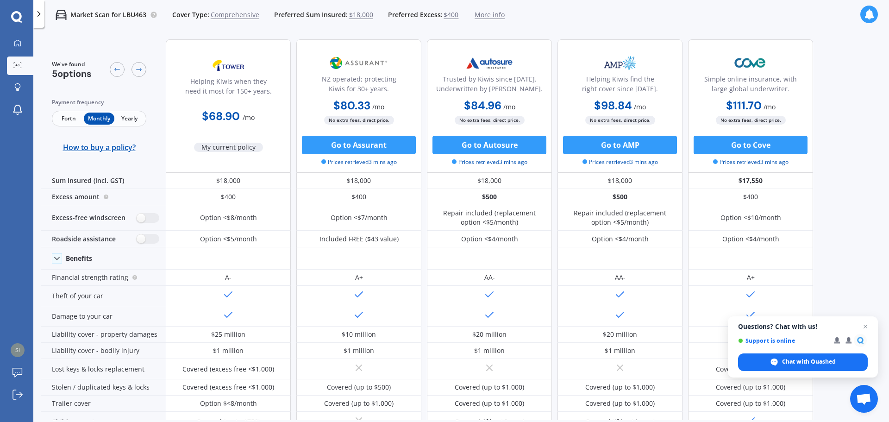
click at [69, 114] on span "Fortn" at bounding box center [69, 118] width 30 height 12
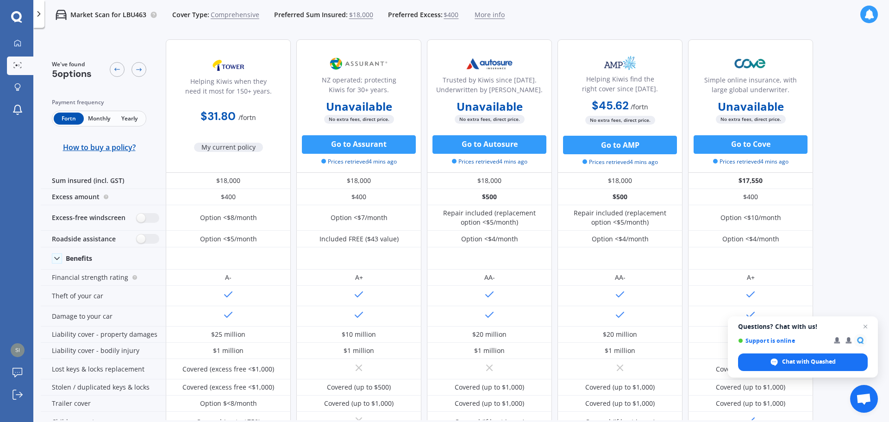
click at [97, 116] on span "Monthly" at bounding box center [99, 118] width 30 height 12
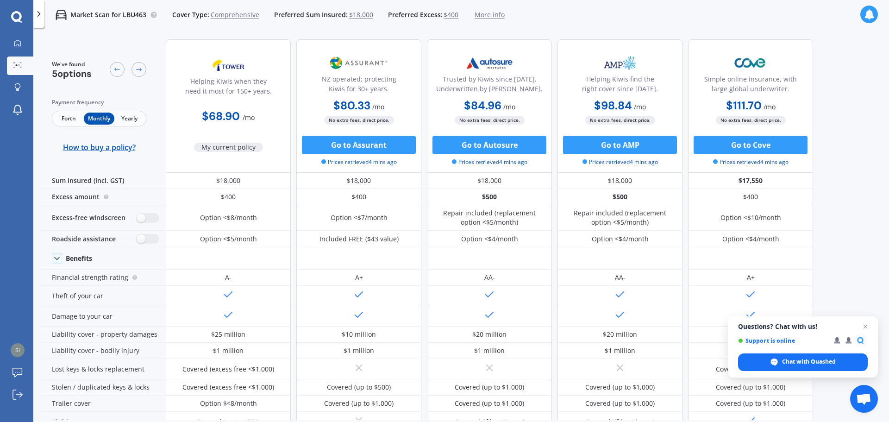
click at [69, 119] on span "Fortn" at bounding box center [69, 118] width 30 height 12
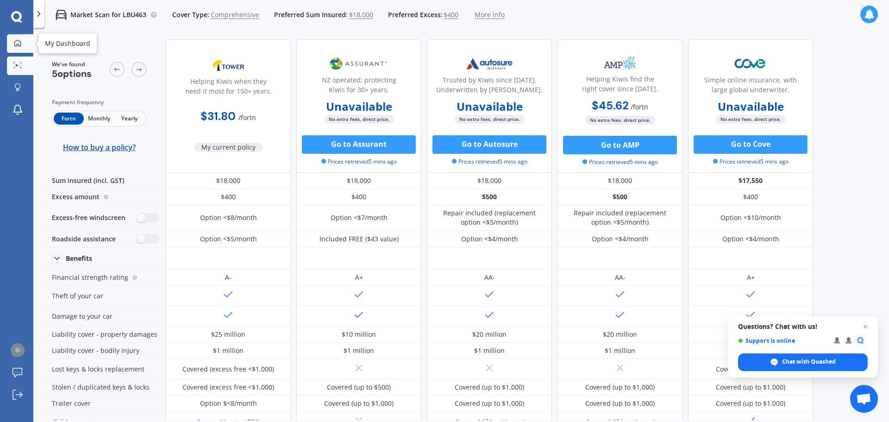
click at [18, 42] on icon at bounding box center [17, 42] width 7 height 7
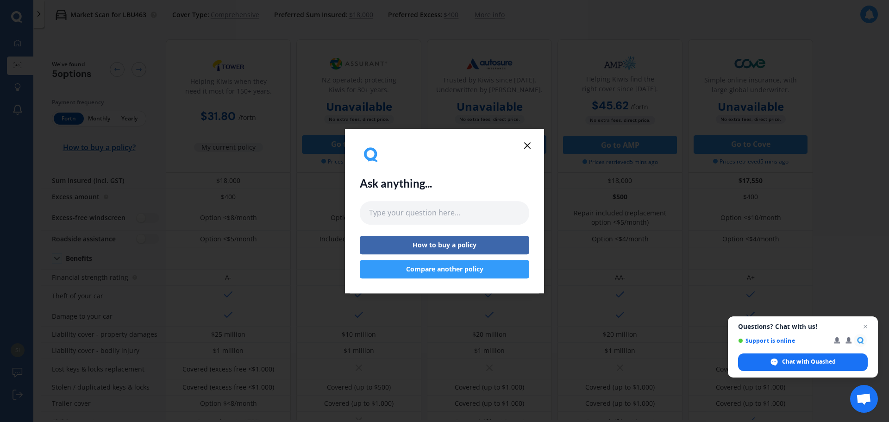
click at [526, 145] on icon at bounding box center [527, 145] width 11 height 11
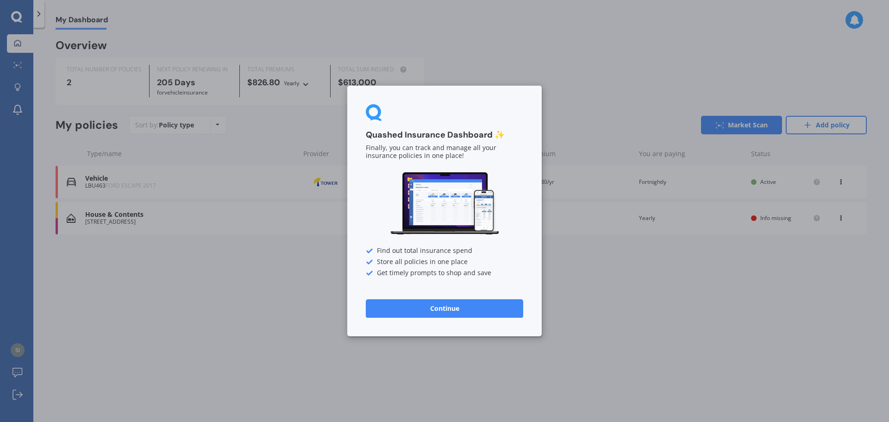
click at [436, 309] on button "Continue" at bounding box center [444, 308] width 157 height 19
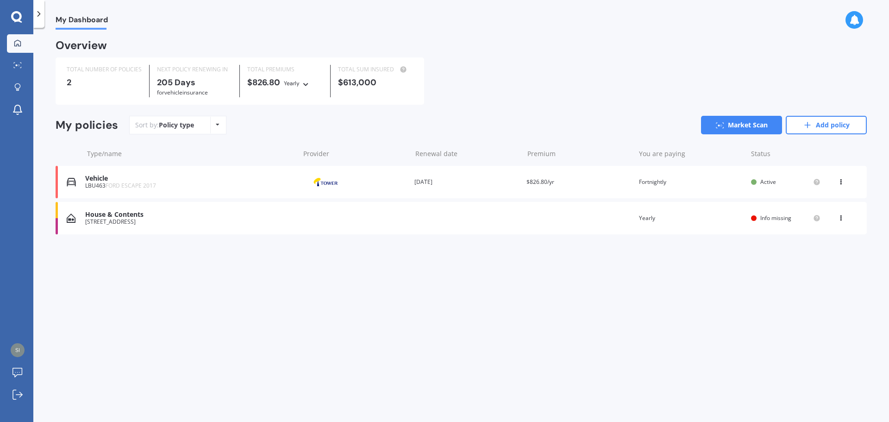
click at [757, 222] on div "Info missing" at bounding box center [785, 217] width 69 height 7
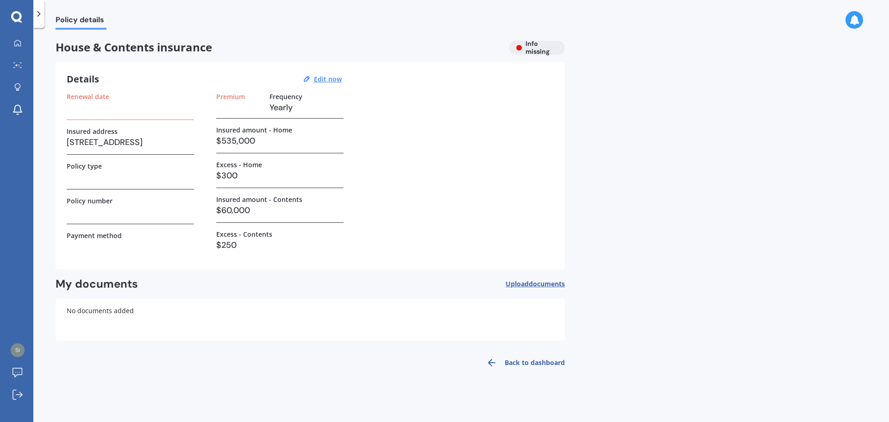
click at [538, 45] on div "House & Contents insurance Info missing" at bounding box center [310, 48] width 509 height 14
click at [245, 180] on h3 "$300" at bounding box center [279, 175] width 127 height 14
click at [258, 149] on div "Insured amount - Home $535,000" at bounding box center [279, 139] width 127 height 27
click at [238, 206] on h3 "$60,000" at bounding box center [279, 210] width 127 height 14
drag, startPoint x: 156, startPoint y: 226, endPoint x: 118, endPoint y: 177, distance: 62.2
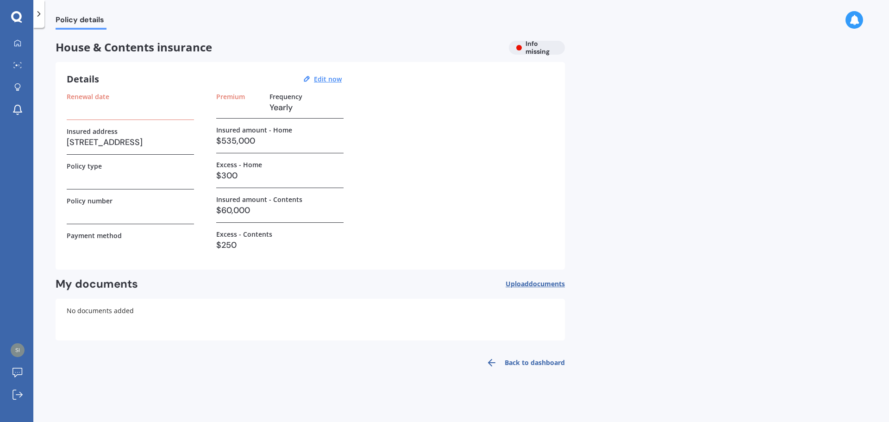
click at [155, 225] on div "Renewal date Insured address [STREET_ADDRESS] Policy type Policy number Payment…" at bounding box center [130, 176] width 127 height 166
click at [116, 171] on h3 at bounding box center [130, 177] width 127 height 14
click at [549, 281] on span "documents" at bounding box center [547, 283] width 36 height 9
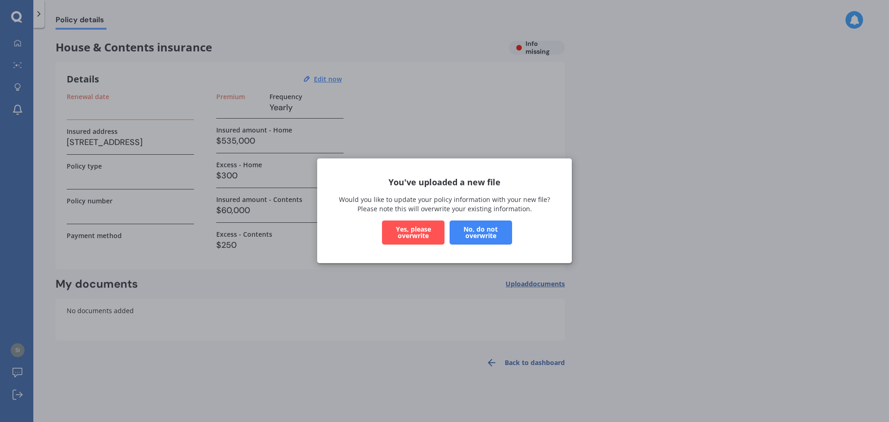
click at [485, 234] on button "No, do not overwrite" at bounding box center [480, 233] width 62 height 24
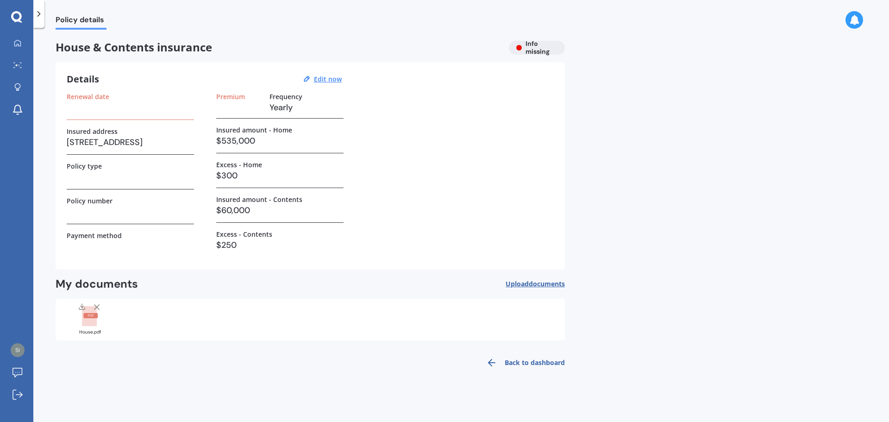
click at [544, 283] on span "documents" at bounding box center [547, 283] width 36 height 9
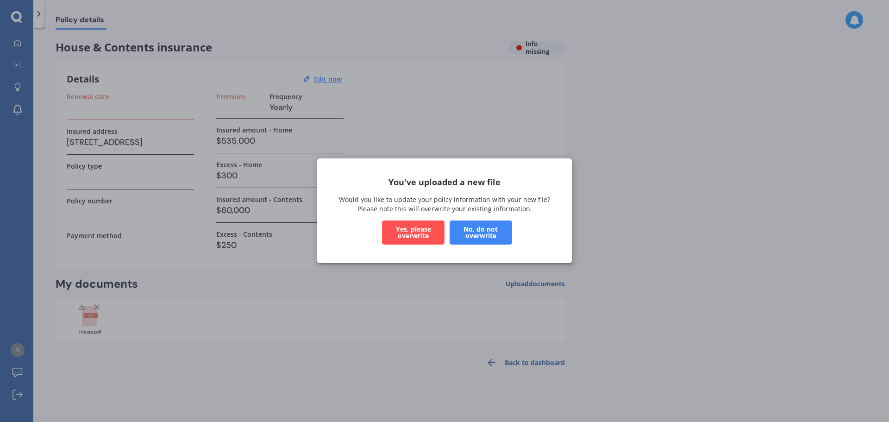
click at [501, 236] on button "No, do not overwrite" at bounding box center [480, 233] width 62 height 24
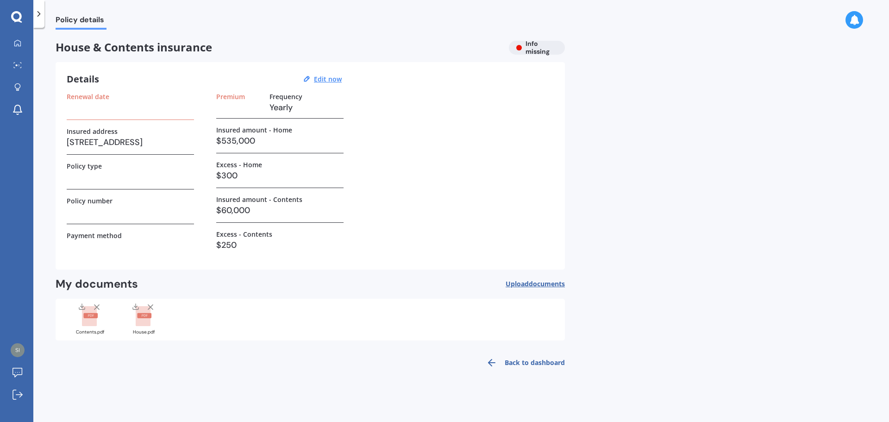
click at [325, 330] on div "Contents.pdf House.pdf" at bounding box center [310, 320] width 509 height 42
click at [332, 80] on u "Edit now" at bounding box center [328, 79] width 28 height 9
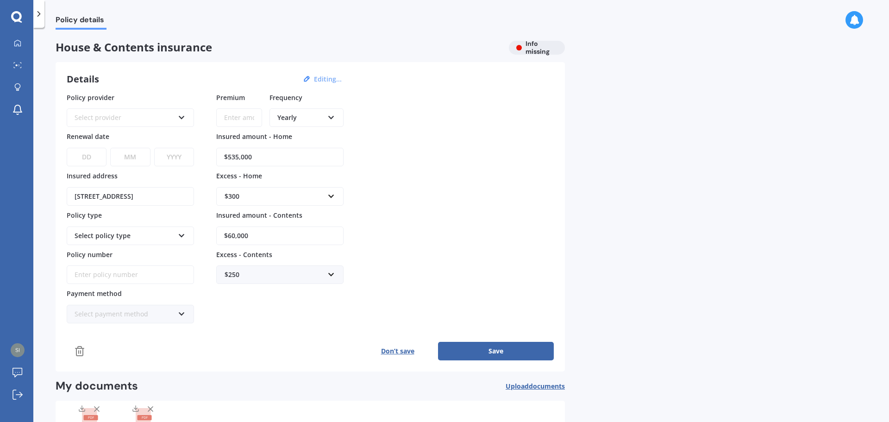
click at [89, 116] on div "Select provider" at bounding box center [125, 117] width 100 height 10
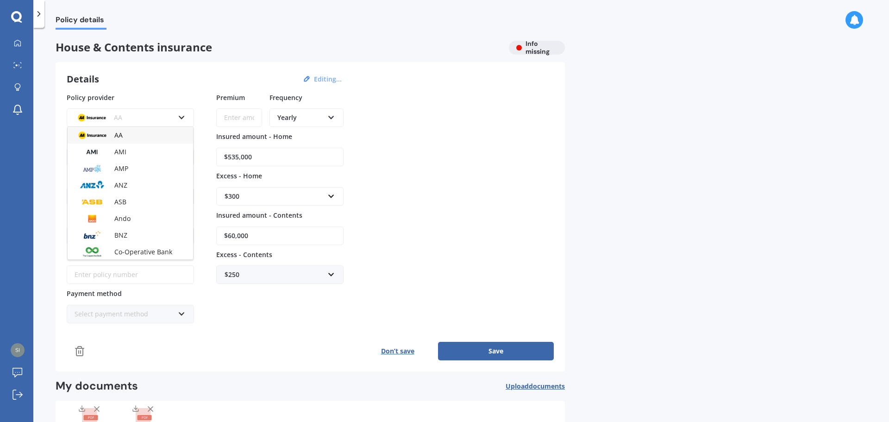
click at [89, 116] on img at bounding box center [92, 117] width 34 height 13
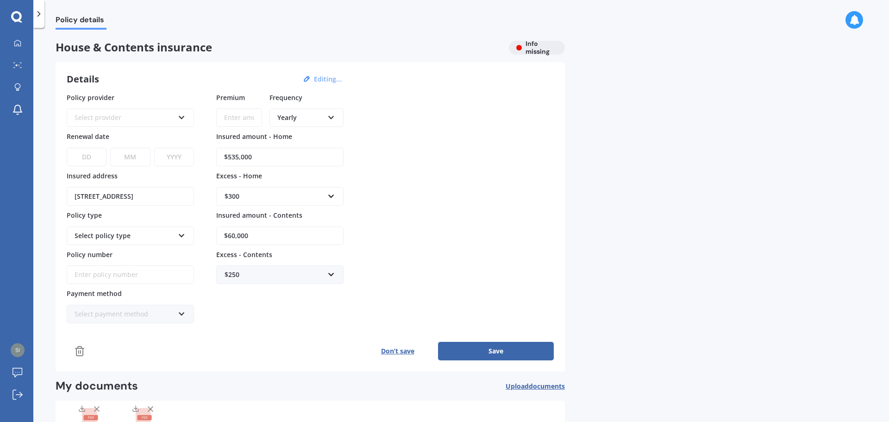
click at [89, 116] on div "Select provider" at bounding box center [125, 117] width 100 height 10
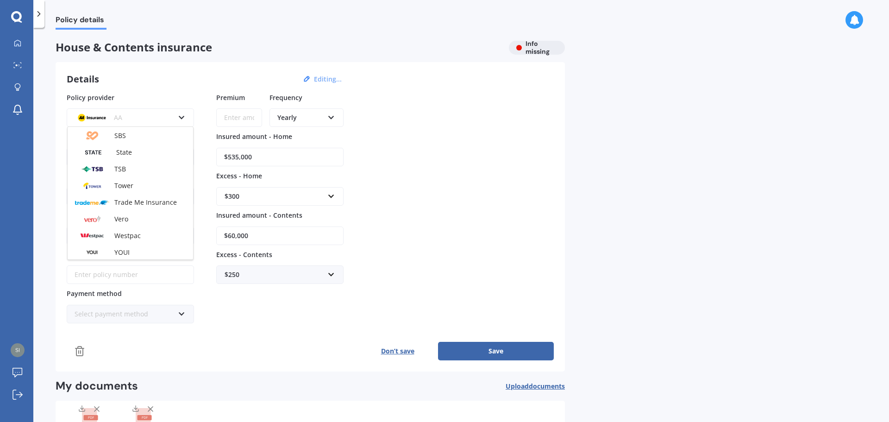
scroll to position [251, 0]
click at [106, 184] on img at bounding box center [92, 184] width 34 height 13
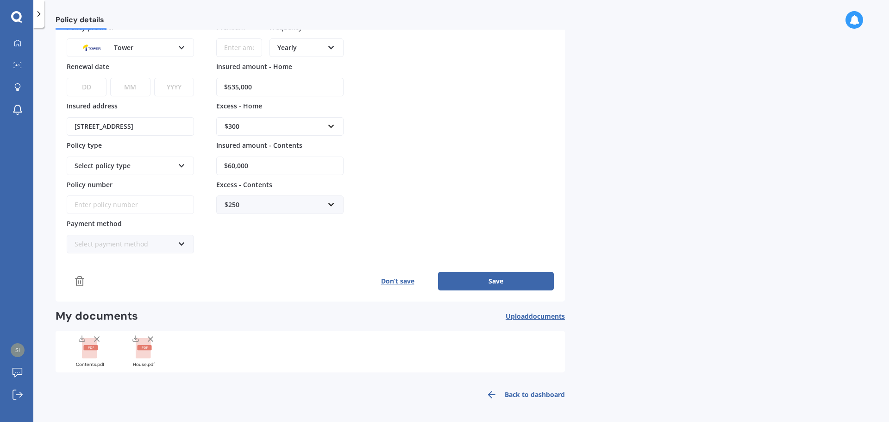
scroll to position [70, 0]
click at [137, 162] on div "Select policy type" at bounding box center [125, 165] width 100 height 10
click at [127, 168] on div "Home and Contents - Standard" at bounding box center [125, 165] width 100 height 10
click at [96, 207] on input "Policy number" at bounding box center [130, 204] width 127 height 19
click at [121, 241] on div "Select payment method" at bounding box center [125, 243] width 100 height 10
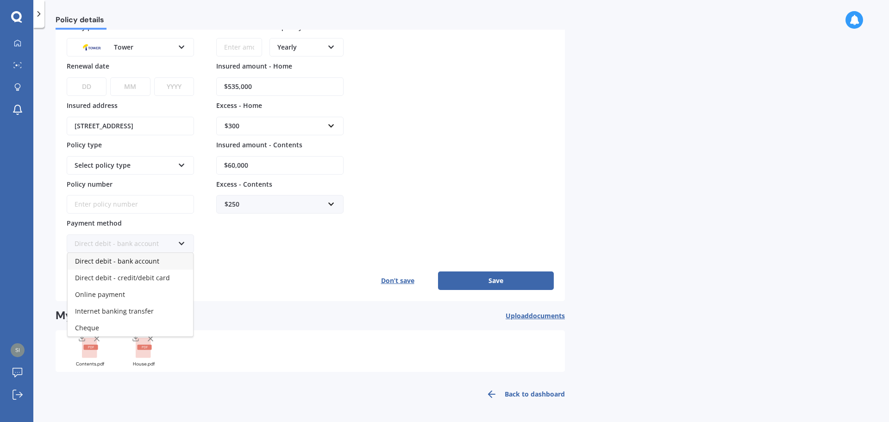
scroll to position [0, 0]
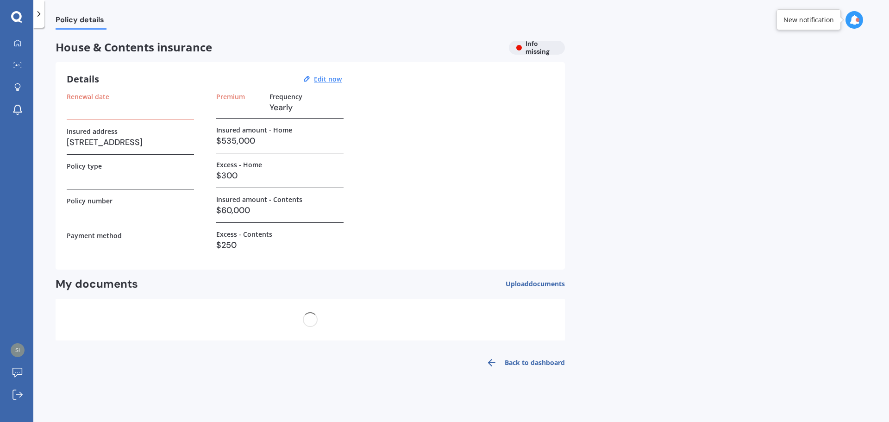
click at [121, 241] on h3 at bounding box center [130, 246] width 127 height 14
click at [859, 18] on icon at bounding box center [854, 20] width 10 height 10
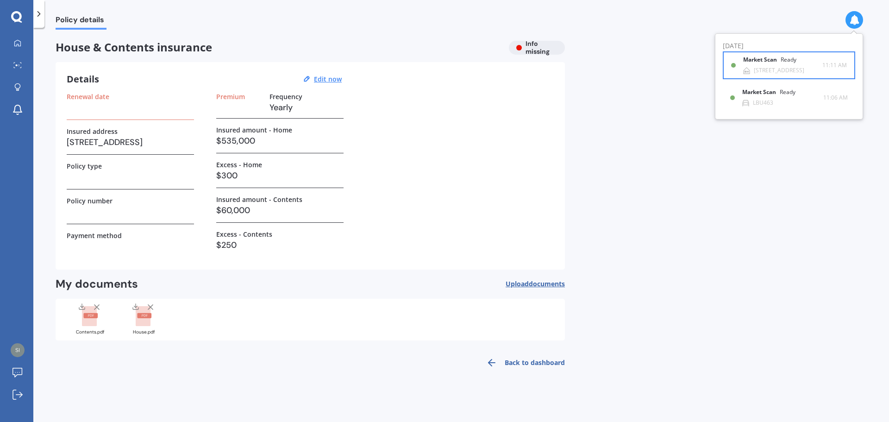
click at [788, 64] on div "Market Scan Ready" at bounding box center [775, 61] width 64 height 10
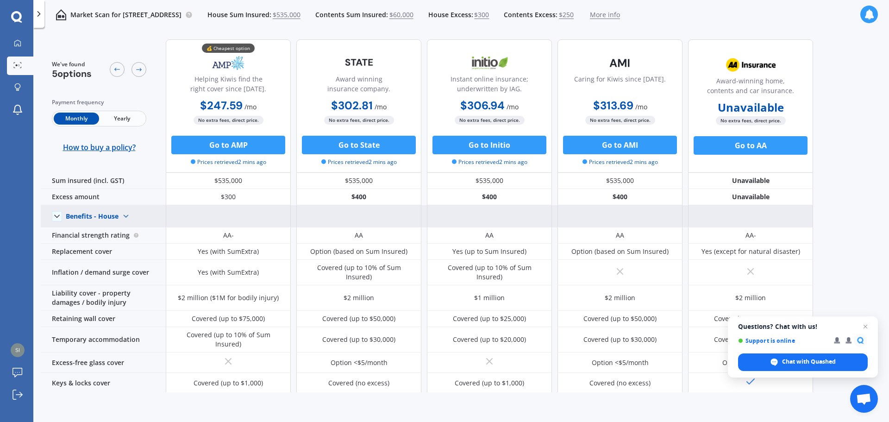
click at [125, 216] on img at bounding box center [125, 216] width 15 height 15
click at [111, 249] on span "Benefits - Contents" at bounding box center [103, 248] width 59 height 9
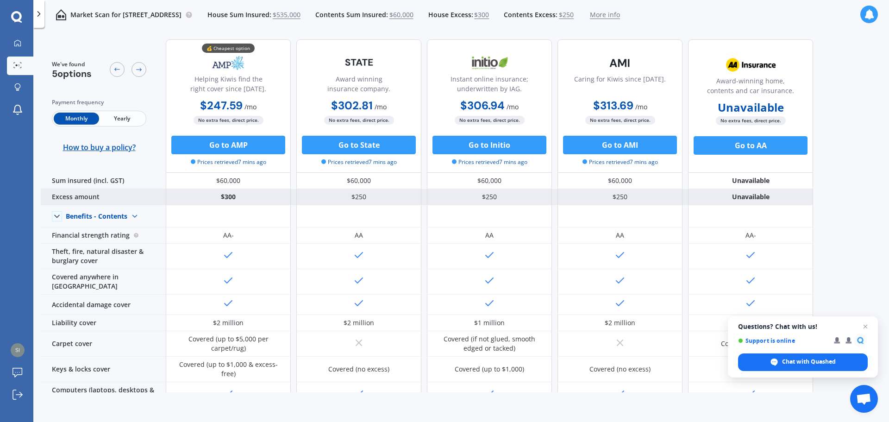
click at [246, 194] on div "$300" at bounding box center [228, 197] width 125 height 16
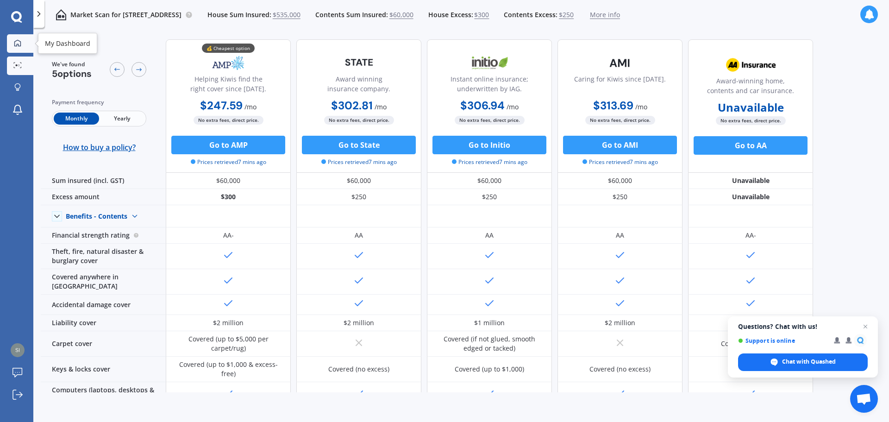
click at [18, 38] on link "My Dashboard" at bounding box center [20, 43] width 26 height 19
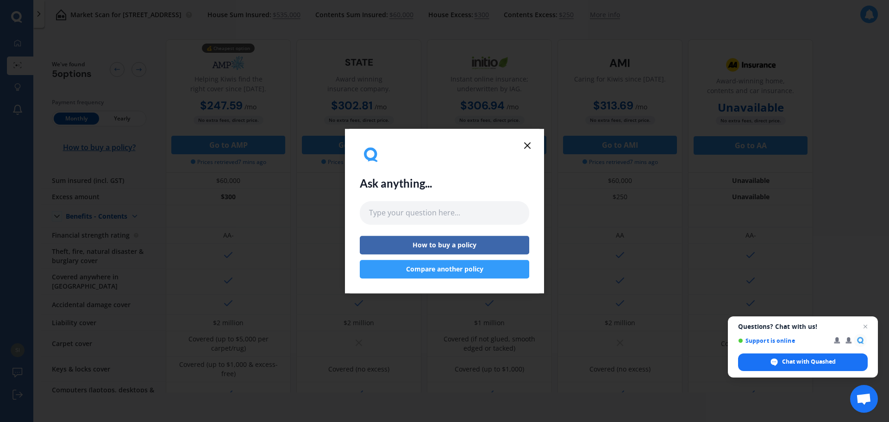
click at [525, 146] on icon at bounding box center [527, 145] width 11 height 11
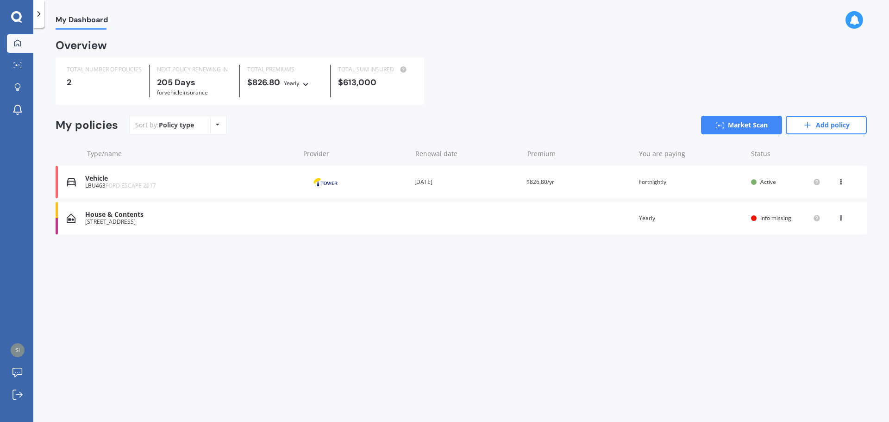
click at [858, 24] on icon at bounding box center [854, 20] width 10 height 10
click at [600, 58] on div "TOTAL NUMBER OF POLICIES 2 NEXT POLICY RENEWING [DATE] for Vehicle insurance TO…" at bounding box center [461, 80] width 811 height 47
click at [18, 18] on icon at bounding box center [16, 17] width 11 height 12
click at [17, 348] on img at bounding box center [18, 350] width 14 height 14
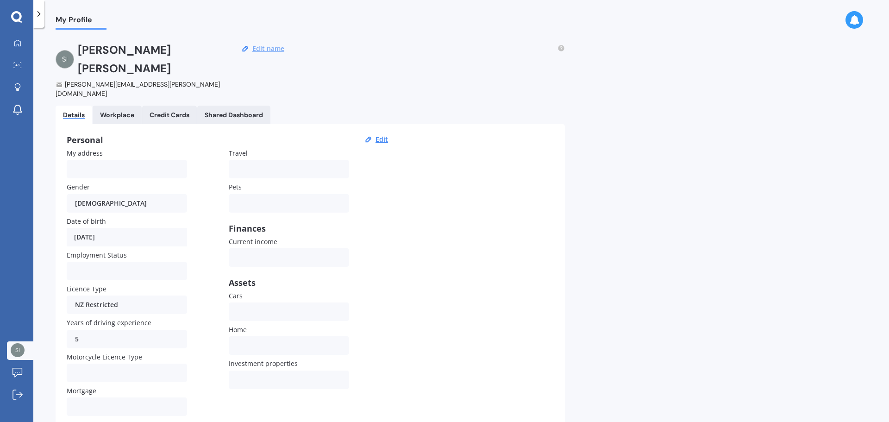
click at [261, 46] on button "Edit name" at bounding box center [267, 48] width 37 height 8
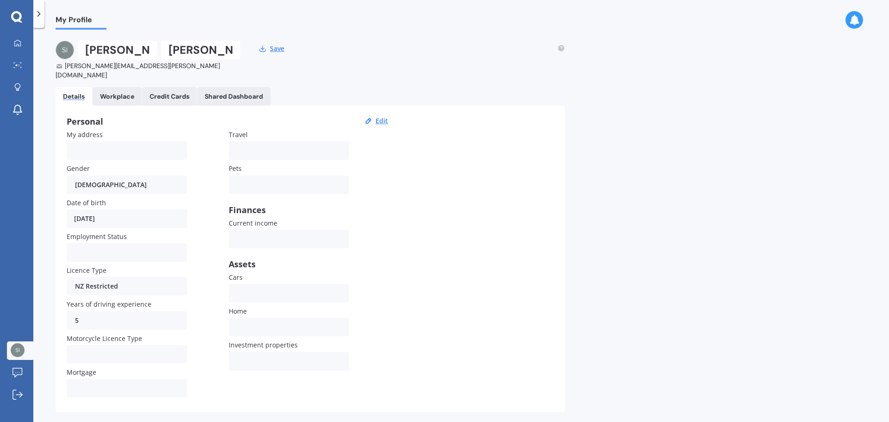
click at [125, 47] on input "[PERSON_NAME]" at bounding box center [118, 50] width 80 height 19
drag, startPoint x: 138, startPoint y: 46, endPoint x: 68, endPoint y: 52, distance: 70.6
click at [68, 52] on div "[PERSON_NAME]" at bounding box center [148, 50] width 185 height 19
type input "[PERSON_NAME]"
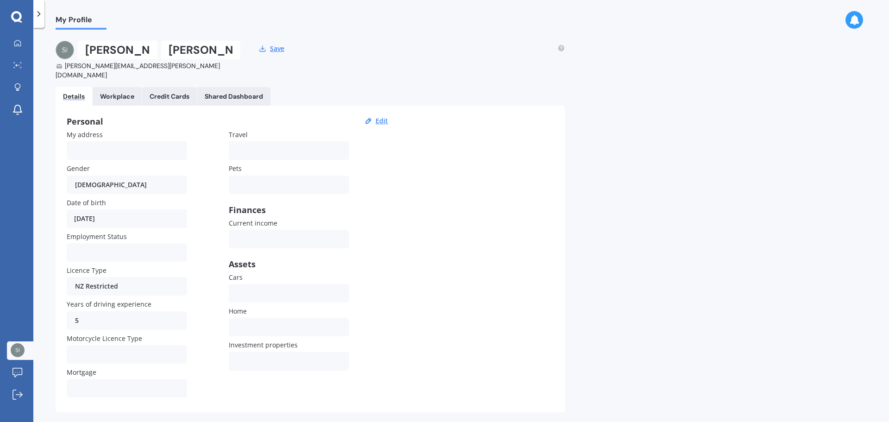
scroll to position [9, 0]
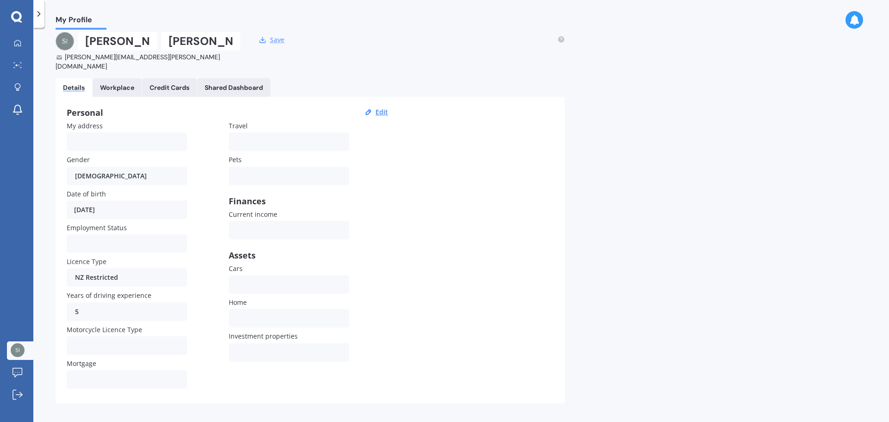
click at [275, 40] on button "Save" at bounding box center [277, 40] width 20 height 8
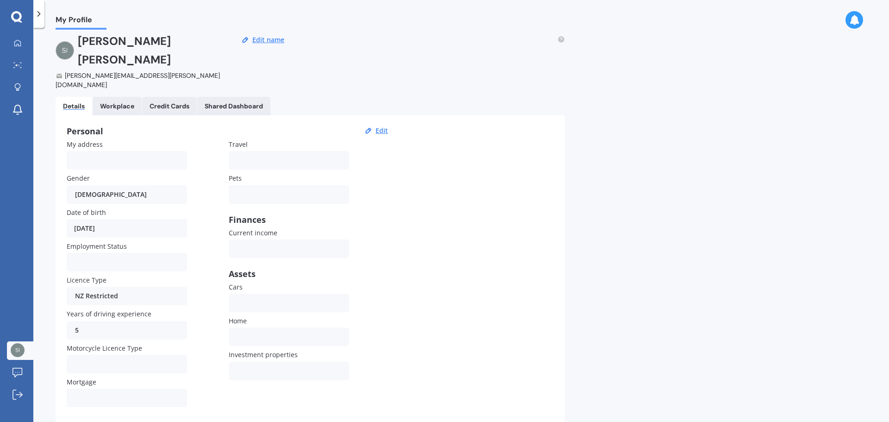
scroll to position [0, 0]
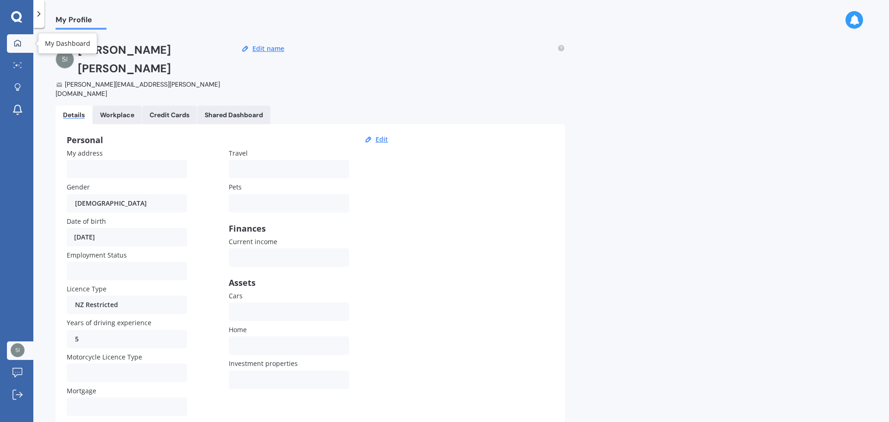
click at [20, 48] on link "My Dashboard" at bounding box center [20, 43] width 26 height 19
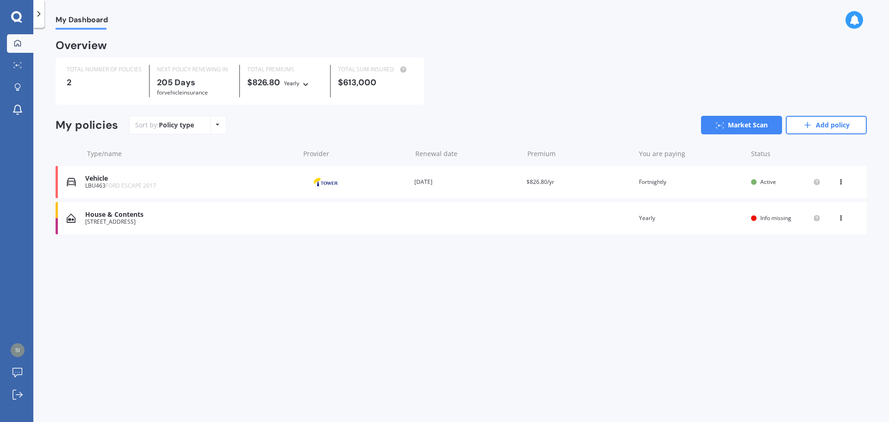
click at [783, 218] on span "Info missing" at bounding box center [775, 218] width 31 height 8
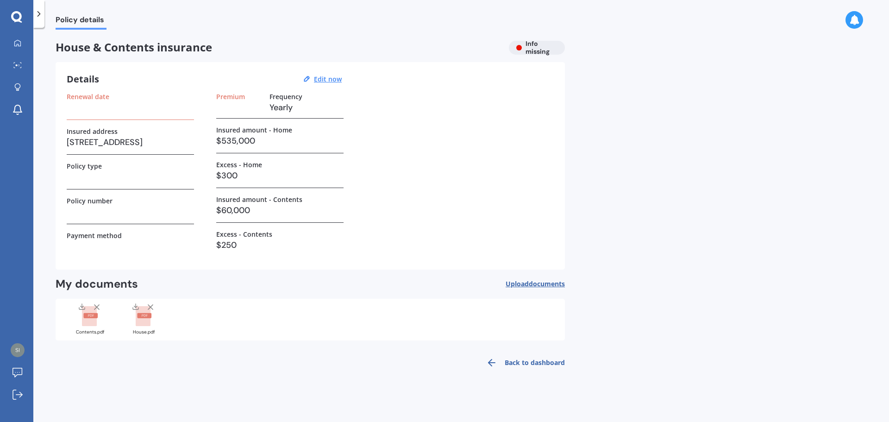
click at [239, 178] on h3 "$300" at bounding box center [279, 175] width 127 height 14
click at [329, 79] on u "Edit now" at bounding box center [328, 79] width 28 height 9
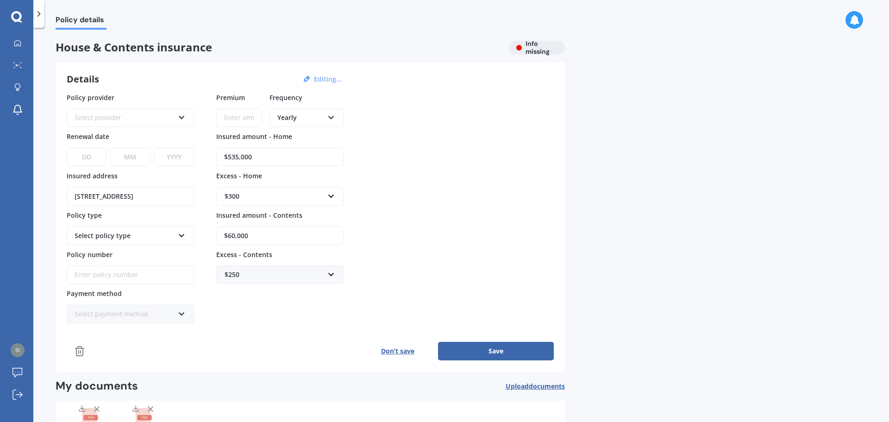
click at [286, 195] on div "$300" at bounding box center [274, 196] width 100 height 10
click at [286, 195] on input "text" at bounding box center [276, 196] width 119 height 18
click at [601, 193] on div "Policy details House & Contents insurance Info missing Details Editing... Polic…" at bounding box center [460, 227] width 855 height 394
click at [324, 272] on div "$250" at bounding box center [274, 274] width 100 height 10
click at [324, 274] on input "text" at bounding box center [276, 275] width 119 height 18
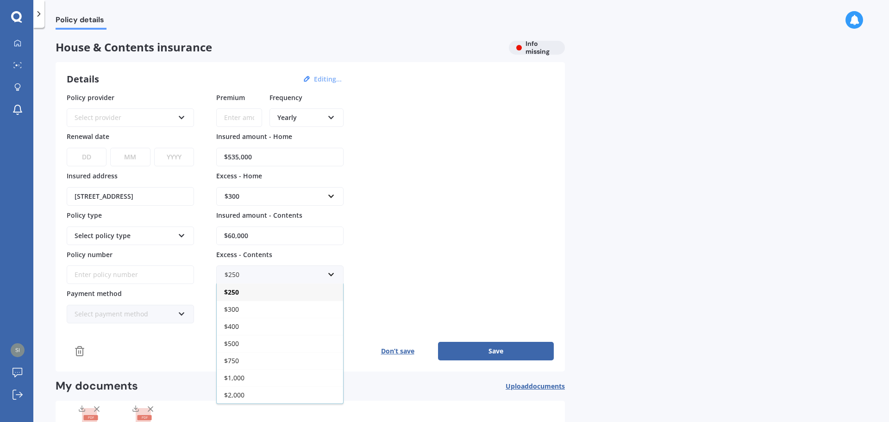
click at [709, 250] on div "Policy details House & Contents insurance Info missing Details Editing... Polic…" at bounding box center [460, 227] width 855 height 394
click at [331, 199] on input "text" at bounding box center [276, 196] width 119 height 18
click at [681, 187] on div "Policy details House & Contents insurance Info missing Details Editing... Polic…" at bounding box center [460, 227] width 855 height 394
click at [251, 199] on div "$300" at bounding box center [274, 196] width 100 height 10
type input "250"
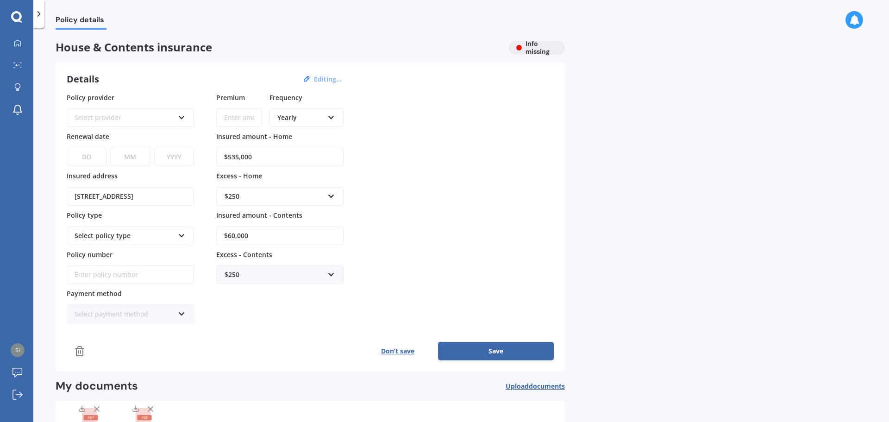
click at [729, 180] on div "Policy details House & Contents insurance Info missing Details Editing... Polic…" at bounding box center [460, 227] width 855 height 394
click at [490, 348] on button "Save" at bounding box center [496, 351] width 116 height 19
click at [243, 120] on input "Premium" at bounding box center [239, 117] width 46 height 19
click at [244, 115] on input "Premium" at bounding box center [239, 117] width 46 height 19
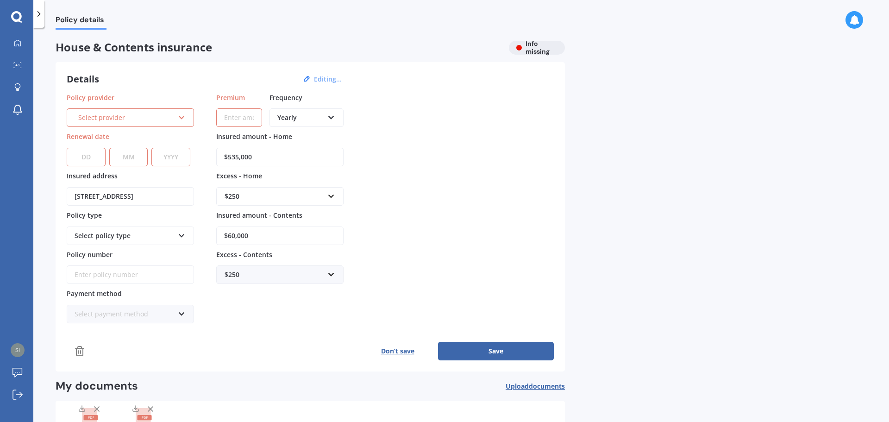
click at [516, 152] on div "Policy provider Select provider AA AMI AMP ANZ ASB Ando BNZ Co-Operative Bank F…" at bounding box center [310, 208] width 487 height 231
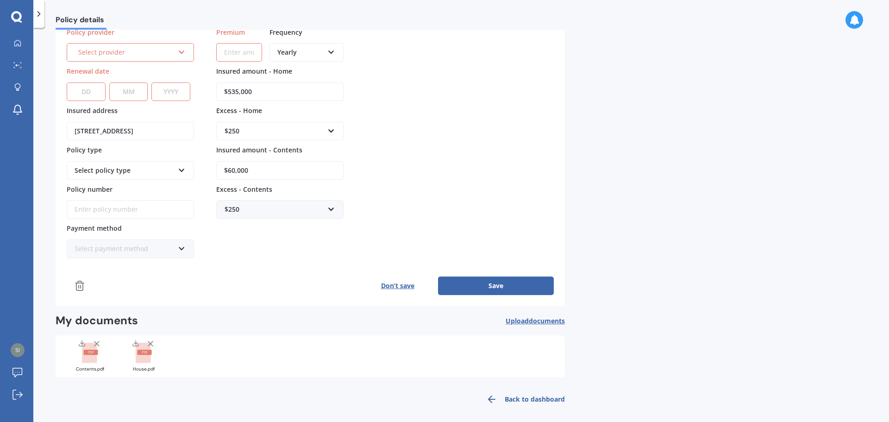
scroll to position [70, 0]
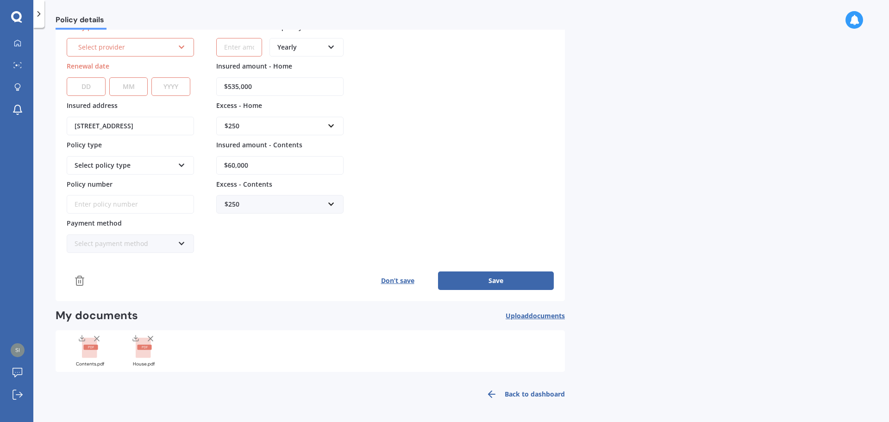
click at [396, 285] on button "Don’t save" at bounding box center [397, 280] width 81 height 19
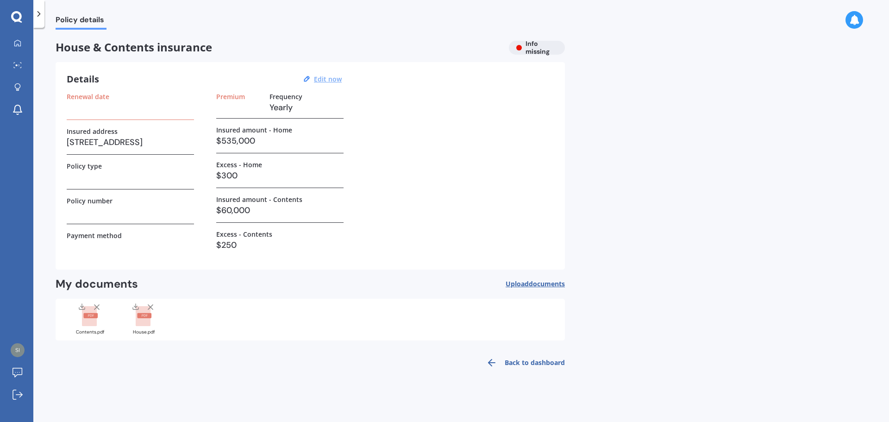
scroll to position [0, 0]
click at [12, 15] on icon at bounding box center [16, 16] width 11 height 11
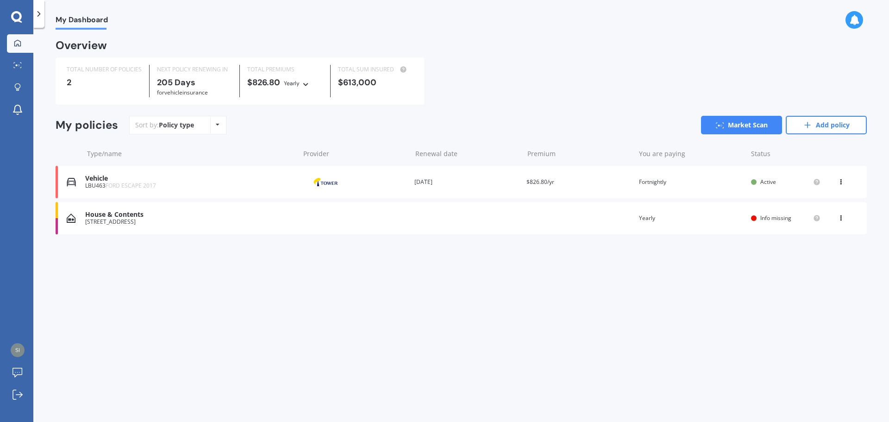
click at [103, 179] on div "Vehicle" at bounding box center [190, 178] width 210 height 8
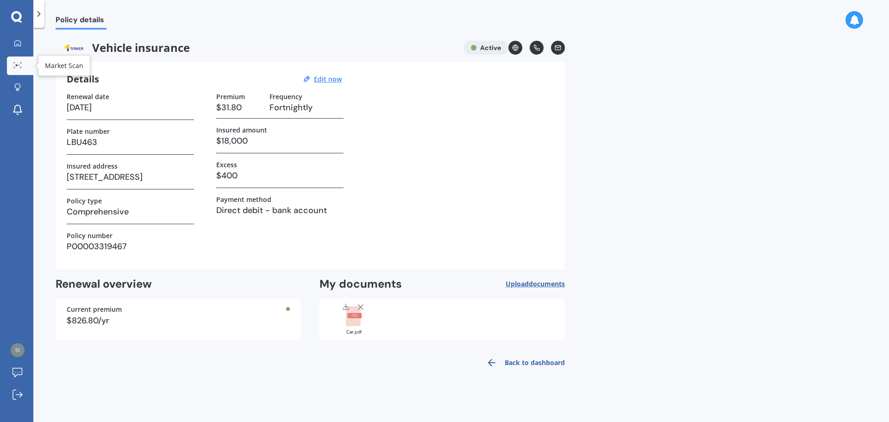
click at [16, 68] on icon at bounding box center [17, 65] width 8 height 6
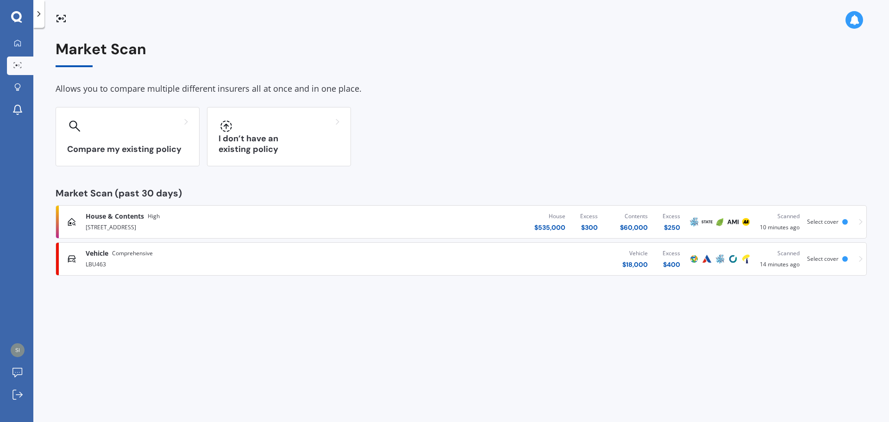
click at [245, 262] on div "LBU463" at bounding box center [232, 263] width 292 height 11
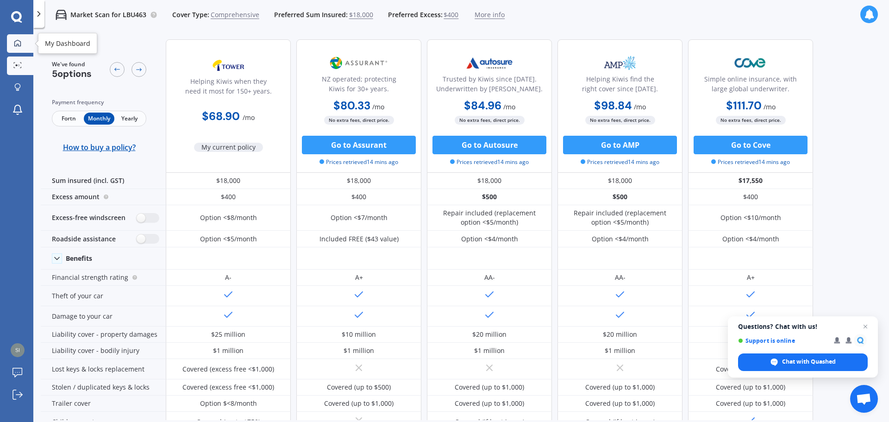
click at [24, 43] on div at bounding box center [18, 43] width 14 height 8
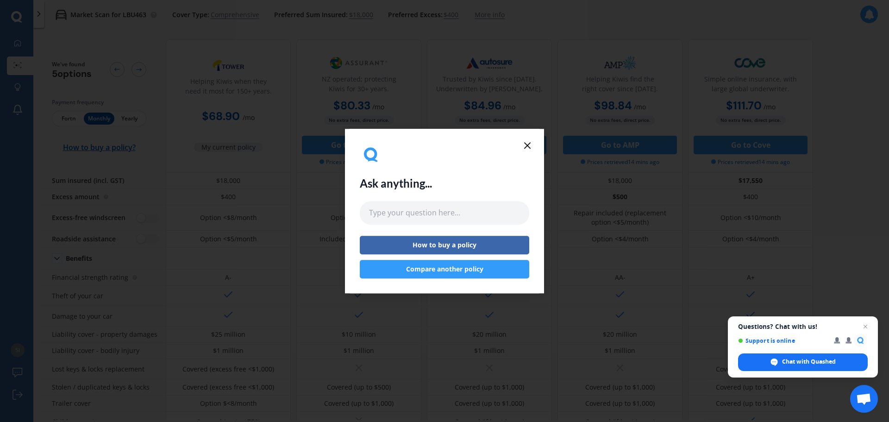
click at [524, 147] on icon at bounding box center [527, 145] width 11 height 11
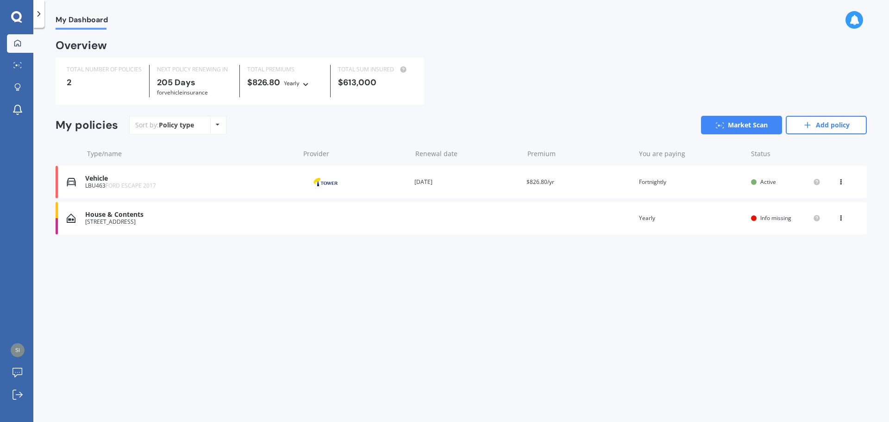
drag, startPoint x: 66, startPoint y: 15, endPoint x: 232, endPoint y: 264, distance: 299.4
click at [236, 266] on div "My Dashboard Overview TOTAL NUMBER OF POLICIES 2 NEXT POLICY RENEWING [DATE] fo…" at bounding box center [460, 227] width 855 height 394
click at [18, 354] on img at bounding box center [18, 350] width 14 height 14
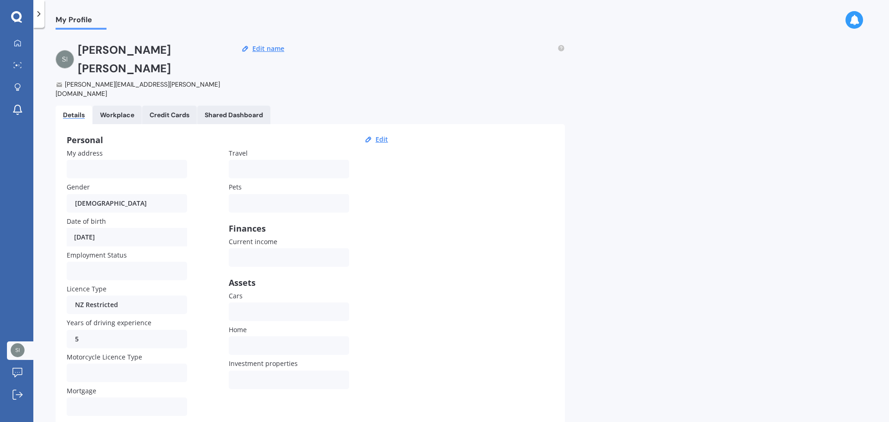
click at [662, 100] on div "My Profile [PERSON_NAME] [PERSON_NAME][EMAIL_ADDRESS][PERSON_NAME][DOMAIN_NAME]…" at bounding box center [460, 227] width 855 height 394
drag, startPoint x: 711, startPoint y: 264, endPoint x: 421, endPoint y: 269, distance: 290.2
click at [707, 267] on div "My Profile [PERSON_NAME] [PERSON_NAME][EMAIL_ADDRESS][PERSON_NAME][DOMAIN_NAME]…" at bounding box center [460, 227] width 855 height 394
click at [17, 39] on icon at bounding box center [17, 42] width 7 height 7
